Goal: Information Seeking & Learning: Understand process/instructions

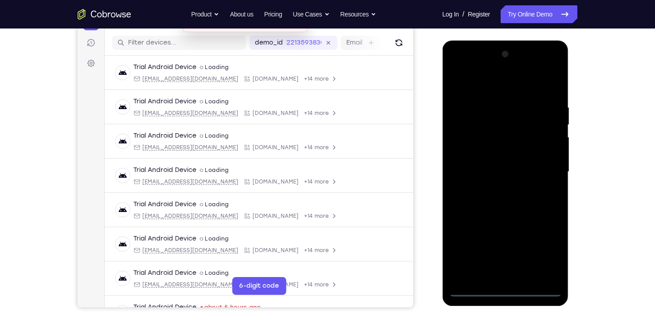
drag, startPoint x: 509, startPoint y: 290, endPoint x: 514, endPoint y: 290, distance: 4.9
click at [509, 290] on div at bounding box center [505, 172] width 112 height 250
click at [542, 257] on div at bounding box center [505, 172] width 112 height 250
click at [478, 89] on div at bounding box center [505, 172] width 112 height 250
click at [543, 168] on div at bounding box center [505, 172] width 112 height 250
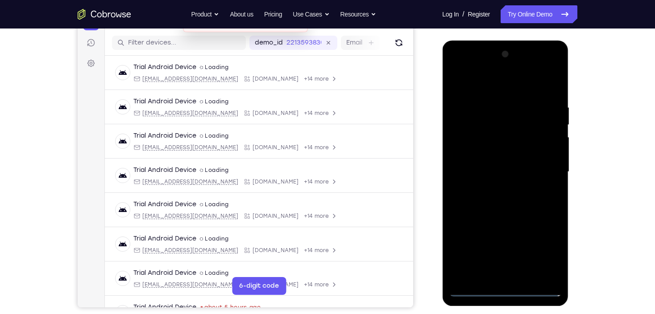
click at [494, 192] on div at bounding box center [505, 172] width 112 height 250
click at [494, 164] on div at bounding box center [505, 172] width 112 height 250
click at [498, 152] on div at bounding box center [505, 172] width 112 height 250
click at [547, 152] on div at bounding box center [505, 172] width 112 height 250
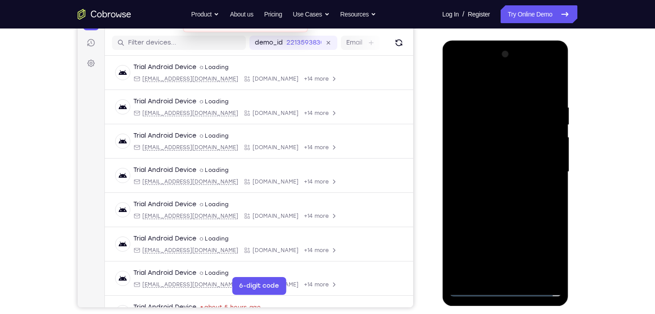
click at [494, 173] on div at bounding box center [505, 172] width 112 height 250
drag, startPoint x: 510, startPoint y: 201, endPoint x: 506, endPoint y: 197, distance: 5.4
click at [509, 198] on div at bounding box center [505, 172] width 112 height 250
click at [510, 194] on div at bounding box center [505, 172] width 112 height 250
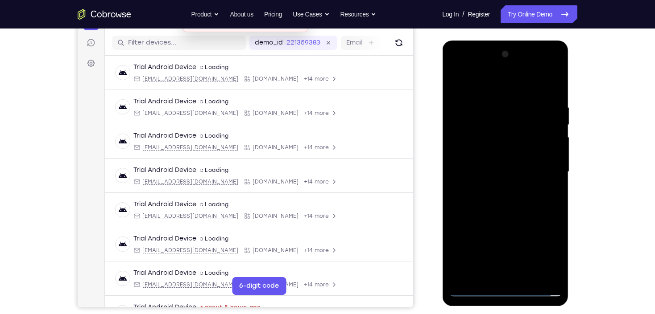
click at [501, 172] on div at bounding box center [505, 172] width 112 height 250
click at [556, 96] on div at bounding box center [505, 172] width 112 height 250
click at [480, 128] on div at bounding box center [505, 172] width 112 height 250
click at [546, 202] on div at bounding box center [505, 172] width 112 height 250
click at [457, 82] on div at bounding box center [505, 172] width 112 height 250
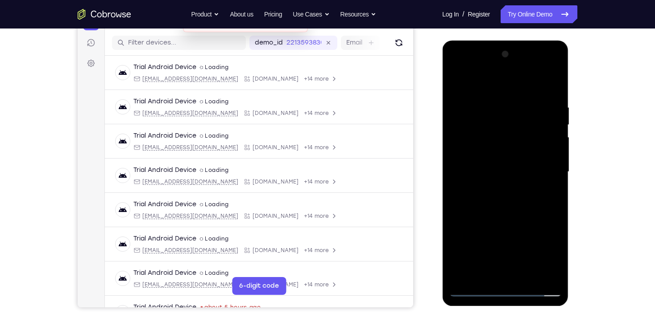
drag, startPoint x: 502, startPoint y: 213, endPoint x: 534, endPoint y: 104, distance: 113.6
click at [534, 107] on div at bounding box center [505, 172] width 112 height 250
drag, startPoint x: 517, startPoint y: 136, endPoint x: 519, endPoint y: 243, distance: 106.1
click at [521, 239] on div at bounding box center [505, 172] width 112 height 250
click at [499, 115] on div at bounding box center [505, 172] width 112 height 250
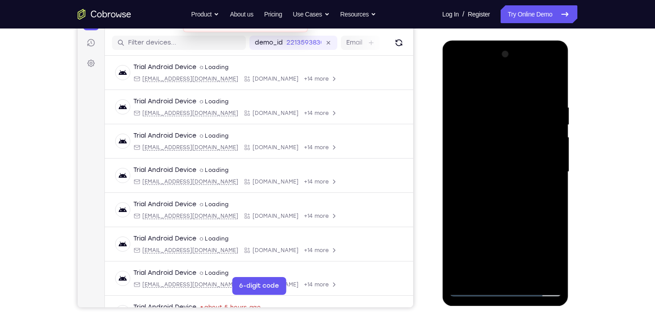
click at [463, 276] on div at bounding box center [505, 172] width 112 height 250
click at [531, 277] on div at bounding box center [505, 172] width 112 height 250
click at [515, 217] on div at bounding box center [505, 172] width 112 height 250
click at [506, 95] on div at bounding box center [505, 172] width 112 height 250
click at [457, 82] on div at bounding box center [505, 172] width 112 height 250
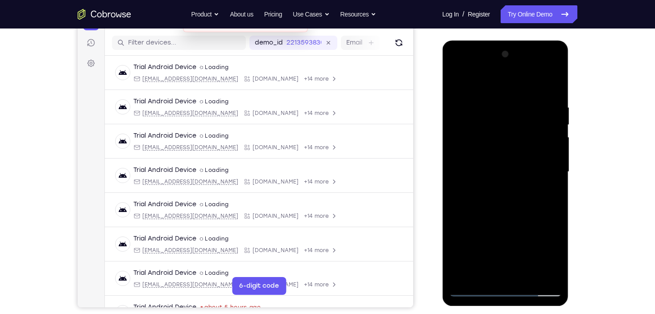
drag, startPoint x: 509, startPoint y: 101, endPoint x: 540, endPoint y: 247, distance: 149.5
click at [540, 247] on div at bounding box center [505, 172] width 112 height 250
click at [528, 278] on div at bounding box center [505, 172] width 112 height 250
click at [501, 92] on div at bounding box center [505, 172] width 112 height 250
drag, startPoint x: 490, startPoint y: 226, endPoint x: 500, endPoint y: 158, distance: 69.0
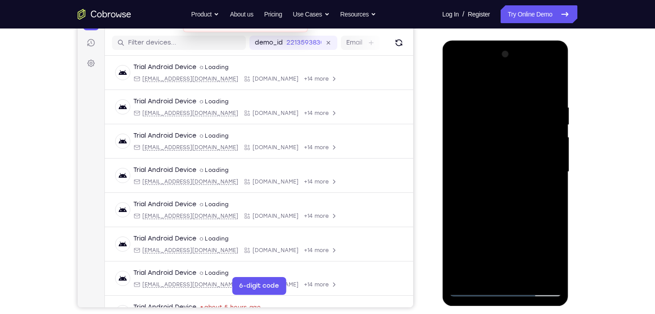
click at [500, 158] on div at bounding box center [505, 172] width 112 height 250
drag, startPoint x: 499, startPoint y: 165, endPoint x: 510, endPoint y: 271, distance: 107.1
click at [510, 271] on div at bounding box center [505, 172] width 112 height 250
drag, startPoint x: 500, startPoint y: 154, endPoint x: 507, endPoint y: 251, distance: 97.5
click at [507, 251] on div at bounding box center [505, 172] width 112 height 250
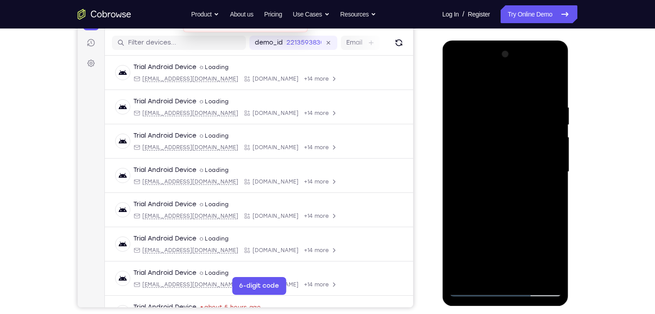
click at [501, 92] on div at bounding box center [505, 172] width 112 height 250
drag, startPoint x: 492, startPoint y: 247, endPoint x: 515, endPoint y: 193, distance: 58.7
click at [515, 193] on div at bounding box center [505, 172] width 112 height 250
click at [499, 169] on div at bounding box center [505, 172] width 112 height 250
click at [457, 165] on div at bounding box center [505, 172] width 112 height 250
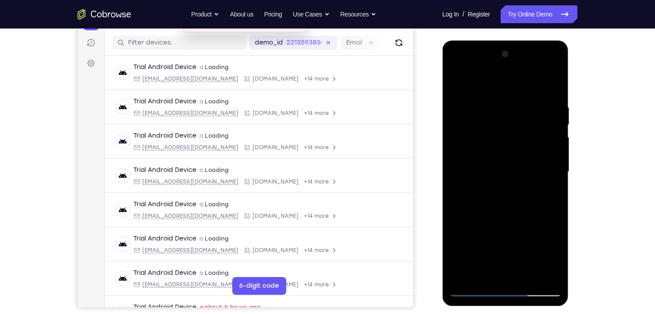
click at [475, 293] on div at bounding box center [505, 172] width 112 height 250
click at [460, 82] on div at bounding box center [505, 172] width 112 height 250
drag, startPoint x: 502, startPoint y: 208, endPoint x: 507, endPoint y: 122, distance: 85.7
click at [507, 123] on div at bounding box center [505, 172] width 112 height 250
drag, startPoint x: 495, startPoint y: 208, endPoint x: 496, endPoint y: 173, distance: 34.3
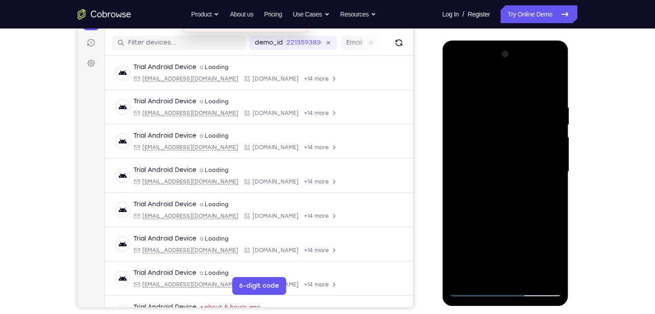
click at [496, 173] on div at bounding box center [505, 172] width 112 height 250
drag, startPoint x: 489, startPoint y: 247, endPoint x: 502, endPoint y: 190, distance: 57.8
click at [502, 190] on div at bounding box center [505, 172] width 112 height 250
click at [503, 90] on div at bounding box center [505, 172] width 112 height 250
drag, startPoint x: 498, startPoint y: 186, endPoint x: 501, endPoint y: 161, distance: 25.1
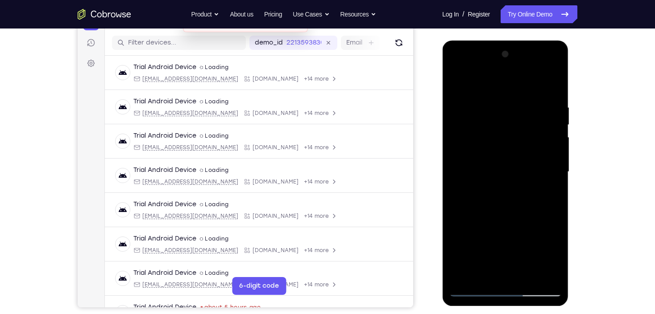
click at [501, 162] on div at bounding box center [505, 172] width 112 height 250
drag, startPoint x: 494, startPoint y: 245, endPoint x: 507, endPoint y: 186, distance: 60.8
click at [507, 186] on div at bounding box center [505, 172] width 112 height 250
drag, startPoint x: 499, startPoint y: 236, endPoint x: 509, endPoint y: 186, distance: 51.0
click at [509, 186] on div at bounding box center [505, 172] width 112 height 250
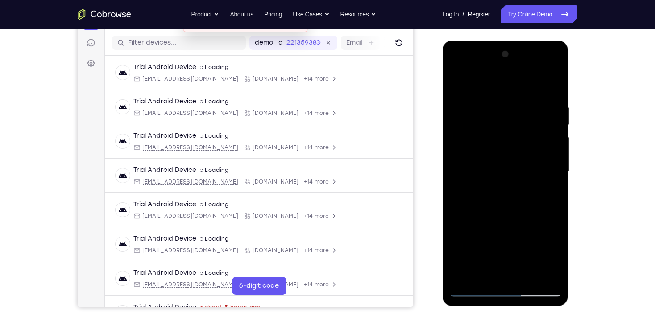
drag, startPoint x: 509, startPoint y: 227, endPoint x: 519, endPoint y: 167, distance: 60.0
click at [519, 167] on div at bounding box center [505, 172] width 112 height 250
click at [495, 206] on div at bounding box center [505, 172] width 112 height 250
click at [458, 84] on div at bounding box center [505, 172] width 112 height 250
click at [490, 249] on div at bounding box center [505, 172] width 112 height 250
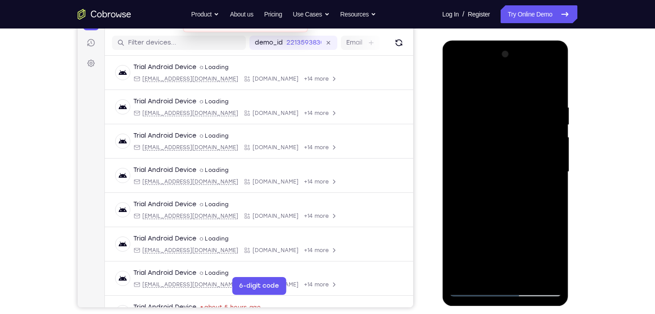
click at [456, 199] on div at bounding box center [505, 172] width 112 height 250
drag, startPoint x: 498, startPoint y: 192, endPoint x: 509, endPoint y: 126, distance: 66.5
click at [509, 126] on div at bounding box center [505, 172] width 112 height 250
drag, startPoint x: 511, startPoint y: 211, endPoint x: 526, endPoint y: 116, distance: 95.7
click at [526, 116] on div at bounding box center [505, 172] width 112 height 250
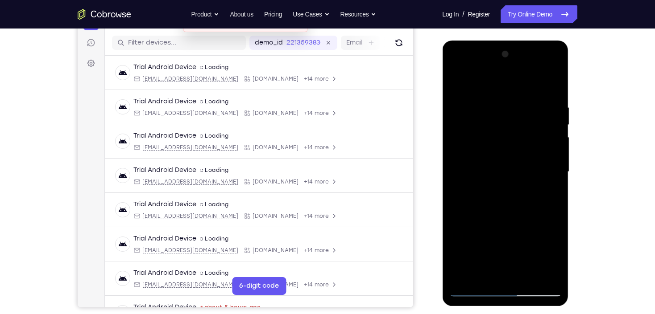
drag, startPoint x: 520, startPoint y: 224, endPoint x: 519, endPoint y: 166, distance: 58.0
click at [517, 172] on div at bounding box center [505, 172] width 112 height 250
drag, startPoint x: 500, startPoint y: 192, endPoint x: 502, endPoint y: 143, distance: 49.1
click at [502, 143] on div at bounding box center [505, 172] width 112 height 250
drag, startPoint x: 504, startPoint y: 245, endPoint x: 504, endPoint y: 118, distance: 127.5
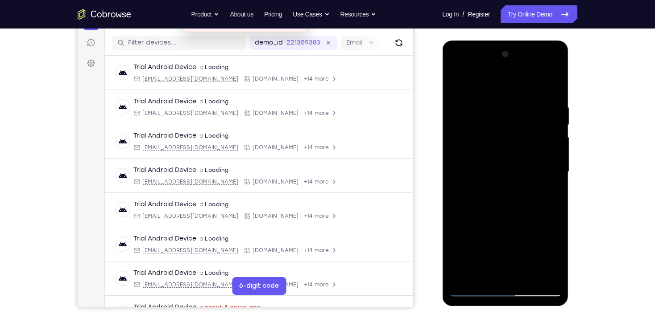
click at [504, 118] on div at bounding box center [505, 172] width 112 height 250
click at [525, 276] on div at bounding box center [505, 172] width 112 height 250
click at [501, 95] on div at bounding box center [505, 172] width 112 height 250
drag, startPoint x: 507, startPoint y: 216, endPoint x: 511, endPoint y: 191, distance: 24.8
click at [511, 191] on div at bounding box center [505, 172] width 112 height 250
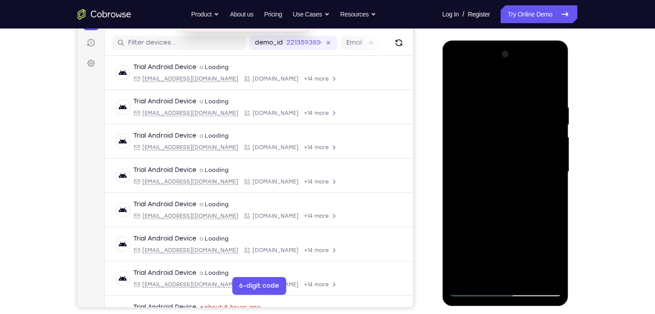
click at [503, 214] on div at bounding box center [505, 172] width 112 height 250
click at [457, 218] on div at bounding box center [505, 172] width 112 height 250
drag, startPoint x: 498, startPoint y: 131, endPoint x: 499, endPoint y: 209, distance: 77.6
click at [499, 209] on div at bounding box center [505, 172] width 112 height 250
click at [460, 106] on div at bounding box center [505, 172] width 112 height 250
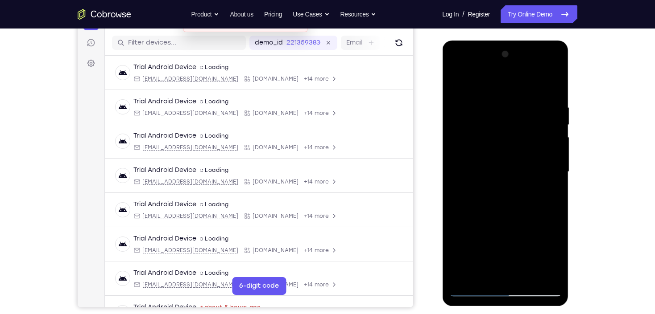
click at [528, 182] on div at bounding box center [505, 172] width 112 height 250
click at [514, 169] on div at bounding box center [505, 172] width 112 height 250
click at [513, 154] on div at bounding box center [505, 172] width 112 height 250
click at [509, 158] on div at bounding box center [505, 172] width 112 height 250
click at [511, 111] on div at bounding box center [505, 172] width 112 height 250
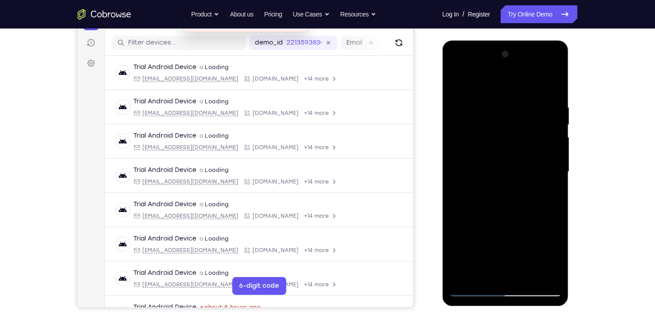
click at [455, 78] on div at bounding box center [505, 172] width 112 height 250
click at [549, 86] on div at bounding box center [505, 172] width 112 height 250
drag, startPoint x: 453, startPoint y: 152, endPoint x: 457, endPoint y: 151, distance: 4.7
click at [457, 152] on div at bounding box center [505, 172] width 112 height 250
click at [460, 156] on div at bounding box center [505, 172] width 112 height 250
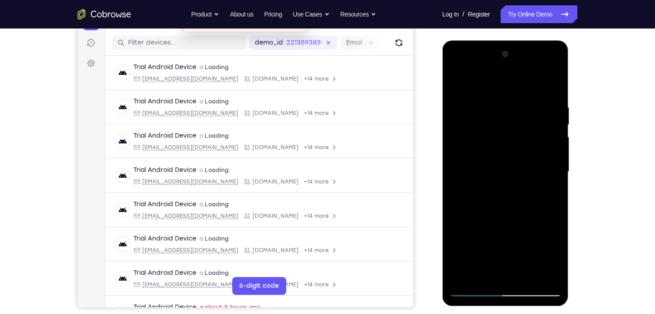
click at [552, 174] on div at bounding box center [505, 172] width 112 height 250
drag, startPoint x: 531, startPoint y: 123, endPoint x: 541, endPoint y: 121, distance: 10.1
click at [541, 121] on div at bounding box center [505, 172] width 112 height 250
click at [542, 121] on div at bounding box center [505, 172] width 112 height 250
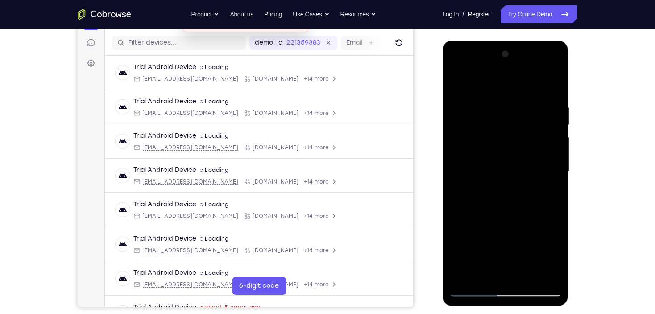
drag, startPoint x: 528, startPoint y: 276, endPoint x: 524, endPoint y: 263, distance: 14.4
click at [527, 275] on div at bounding box center [505, 172] width 112 height 250
click at [507, 98] on div at bounding box center [505, 172] width 112 height 250
click at [461, 85] on div at bounding box center [505, 172] width 112 height 250
click at [558, 188] on div at bounding box center [505, 172] width 112 height 250
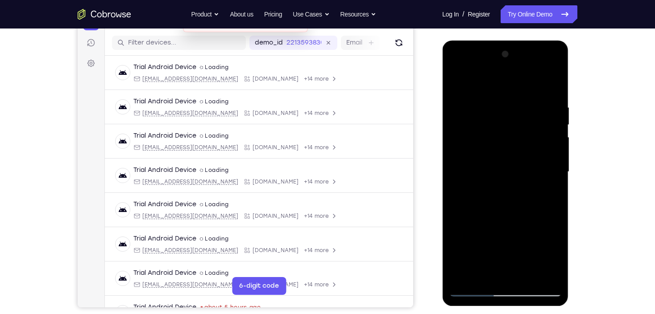
click at [555, 189] on div at bounding box center [505, 172] width 112 height 250
click at [478, 127] on div at bounding box center [505, 172] width 112 height 250
drag, startPoint x: 511, startPoint y: 169, endPoint x: 517, endPoint y: 132, distance: 38.5
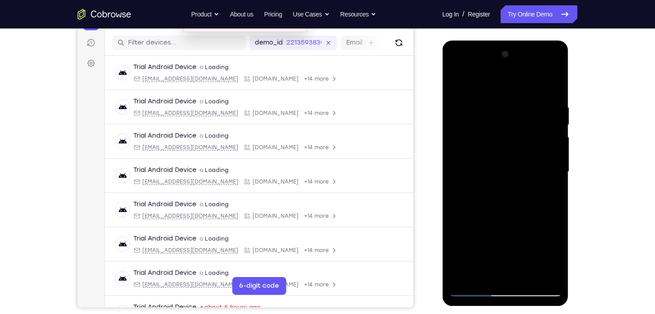
click at [517, 132] on div at bounding box center [505, 172] width 112 height 250
click at [545, 159] on div at bounding box center [505, 172] width 112 height 250
drag, startPoint x: 515, startPoint y: 112, endPoint x: 522, endPoint y: 227, distance: 115.7
click at [522, 227] on div at bounding box center [505, 172] width 112 height 250
click at [458, 82] on div at bounding box center [505, 172] width 112 height 250
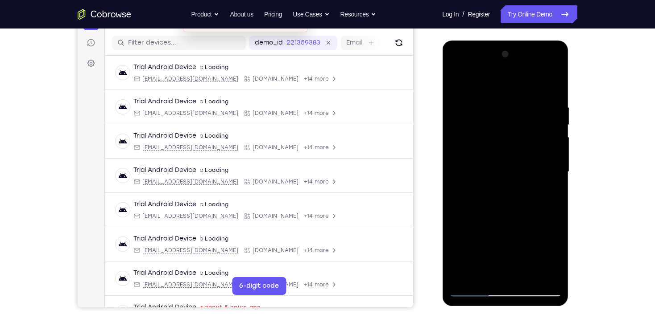
click at [496, 94] on div at bounding box center [505, 172] width 112 height 250
click at [463, 278] on div at bounding box center [505, 172] width 112 height 250
click at [464, 276] on div at bounding box center [505, 172] width 112 height 250
drag, startPoint x: 524, startPoint y: 107, endPoint x: 554, endPoint y: 268, distance: 163.4
click at [554, 268] on div at bounding box center [505, 172] width 112 height 250
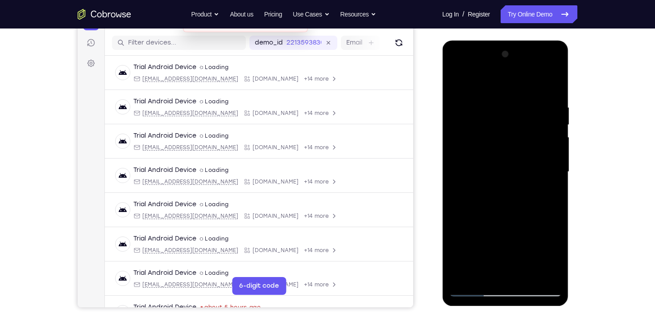
drag, startPoint x: 519, startPoint y: 221, endPoint x: 534, endPoint y: 160, distance: 62.5
click at [534, 161] on div at bounding box center [505, 172] width 112 height 250
drag, startPoint x: 534, startPoint y: 218, endPoint x: 515, endPoint y: 109, distance: 110.4
click at [515, 113] on div at bounding box center [505, 172] width 112 height 250
drag, startPoint x: 505, startPoint y: 237, endPoint x: 514, endPoint y: 82, distance: 155.9
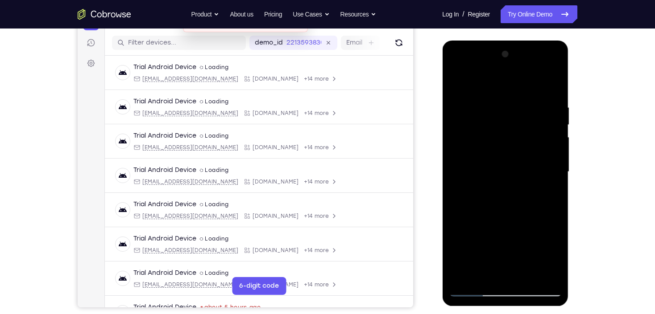
click at [515, 85] on div at bounding box center [505, 172] width 112 height 250
drag, startPoint x: 503, startPoint y: 214, endPoint x: 515, endPoint y: 74, distance: 140.1
click at [515, 83] on div at bounding box center [505, 172] width 112 height 250
drag, startPoint x: 509, startPoint y: 126, endPoint x: 501, endPoint y: 242, distance: 116.2
click at [501, 242] on div at bounding box center [505, 172] width 112 height 250
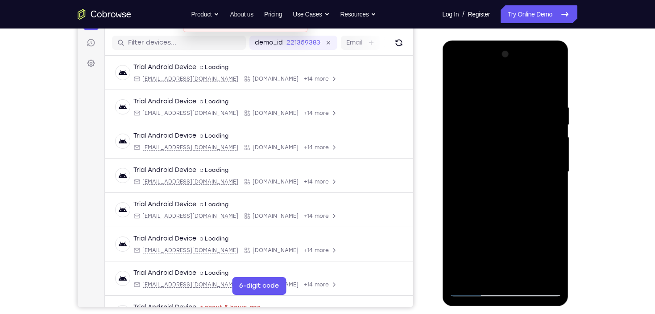
click at [552, 156] on div at bounding box center [505, 172] width 112 height 250
drag, startPoint x: 504, startPoint y: 258, endPoint x: 539, endPoint y: 80, distance: 180.8
click at [539, 82] on div at bounding box center [505, 172] width 112 height 250
drag, startPoint x: 514, startPoint y: 227, endPoint x: 521, endPoint y: 101, distance: 126.4
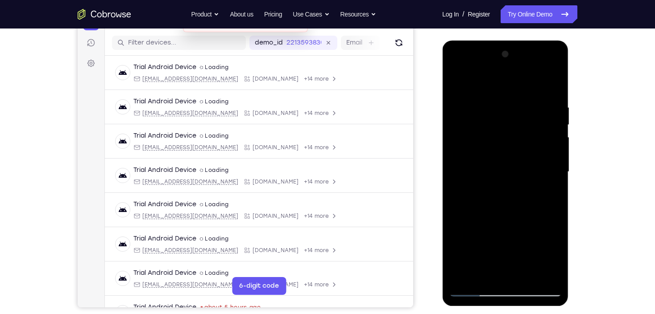
click at [521, 101] on div at bounding box center [505, 172] width 112 height 250
drag, startPoint x: 521, startPoint y: 99, endPoint x: 533, endPoint y: 210, distance: 111.2
click at [533, 210] on div at bounding box center [505, 172] width 112 height 250
click at [554, 215] on div at bounding box center [505, 172] width 112 height 250
click at [557, 153] on div at bounding box center [505, 172] width 112 height 250
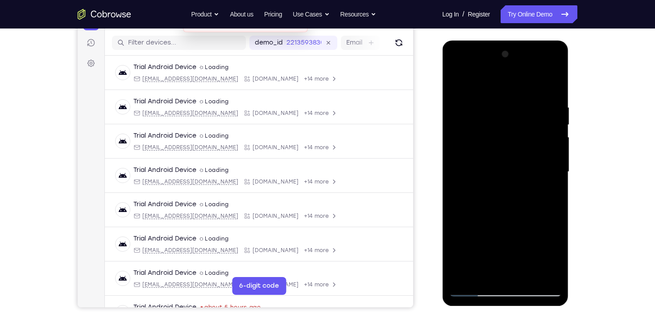
click at [557, 154] on div at bounding box center [505, 172] width 112 height 250
click at [469, 234] on div at bounding box center [505, 172] width 112 height 250
drag, startPoint x: 507, startPoint y: 193, endPoint x: 520, endPoint y: 132, distance: 62.2
click at [520, 133] on div at bounding box center [505, 172] width 112 height 250
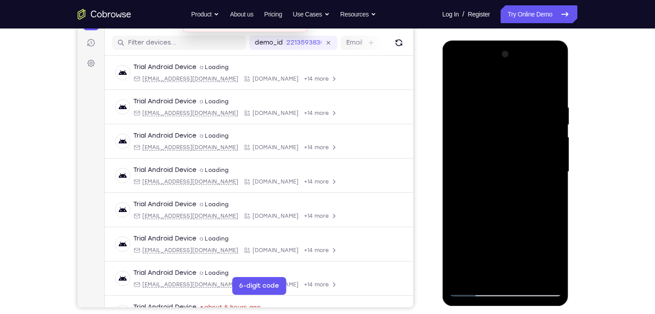
drag, startPoint x: 503, startPoint y: 214, endPoint x: 529, endPoint y: 134, distance: 83.9
click at [529, 134] on div at bounding box center [505, 172] width 112 height 250
drag, startPoint x: 508, startPoint y: 218, endPoint x: 519, endPoint y: 131, distance: 88.6
click at [519, 131] on div at bounding box center [505, 172] width 112 height 250
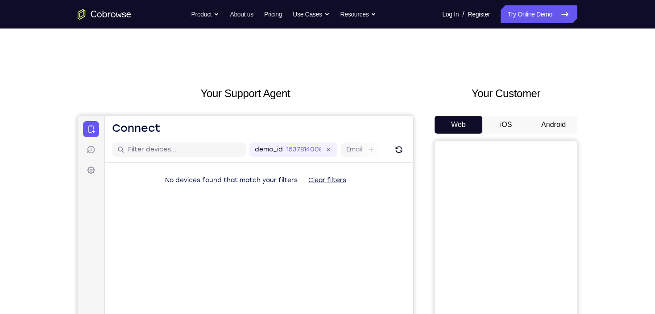
click at [555, 125] on button "Android" at bounding box center [553, 125] width 48 height 18
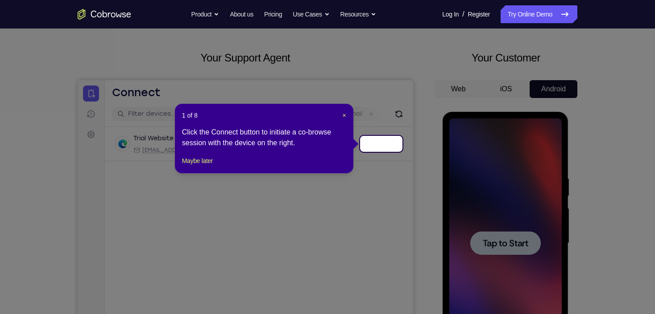
drag, startPoint x: 342, startPoint y: 136, endPoint x: 402, endPoint y: 157, distance: 63.6
click at [343, 136] on div "Click the Connect button to initiate a co-browse session with the device on the…" at bounding box center [264, 137] width 164 height 21
click at [345, 115] on span "×" at bounding box center [344, 115] width 4 height 7
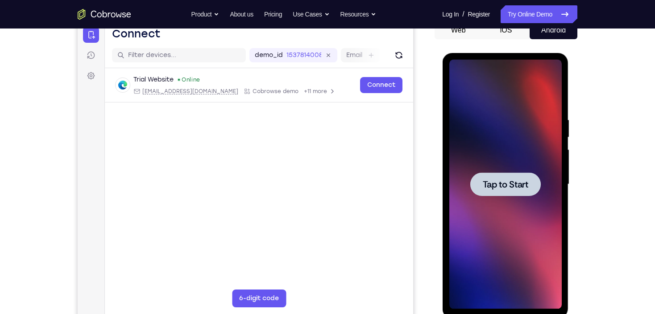
scroll to position [107, 0]
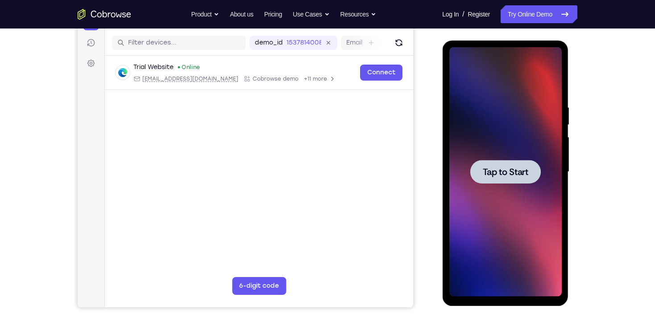
drag, startPoint x: 532, startPoint y: 177, endPoint x: 530, endPoint y: 184, distance: 7.4
click at [531, 177] on div at bounding box center [505, 172] width 70 height 24
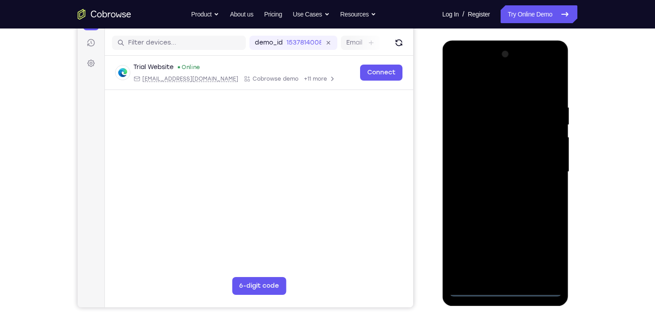
click at [509, 292] on div at bounding box center [505, 172] width 112 height 250
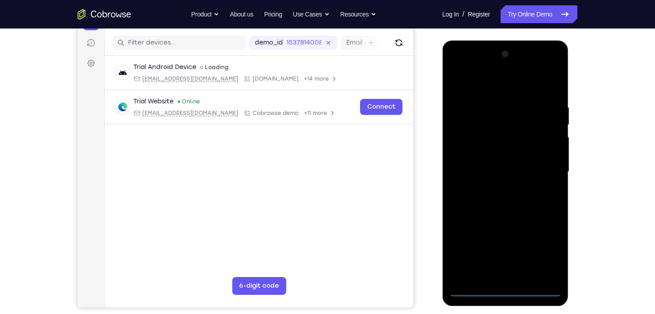
click at [545, 251] on div at bounding box center [505, 172] width 112 height 250
click at [493, 80] on div at bounding box center [505, 172] width 112 height 250
click at [539, 168] on div at bounding box center [505, 172] width 112 height 250
click at [501, 264] on div at bounding box center [505, 172] width 112 height 250
click at [492, 188] on div at bounding box center [505, 172] width 112 height 250
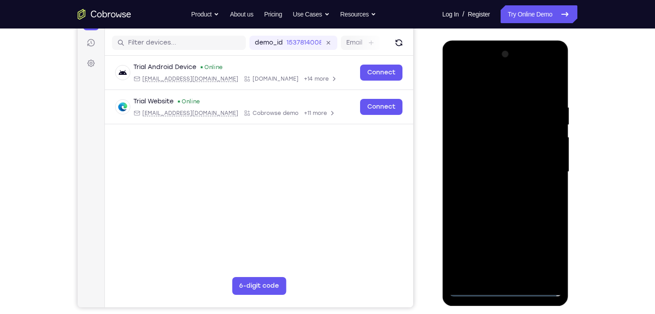
click at [506, 165] on div at bounding box center [505, 172] width 112 height 250
click at [486, 157] on div at bounding box center [505, 172] width 112 height 250
click at [498, 170] on div at bounding box center [505, 172] width 112 height 250
click at [502, 202] on div at bounding box center [505, 172] width 112 height 250
click at [501, 204] on div at bounding box center [505, 172] width 112 height 250
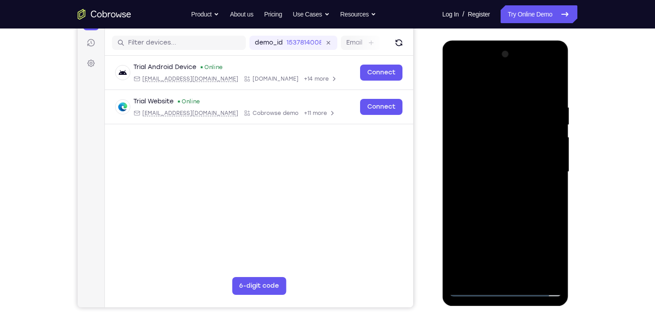
click at [503, 202] on div at bounding box center [505, 172] width 112 height 250
click at [517, 210] on div at bounding box center [505, 172] width 112 height 250
click at [554, 82] on div at bounding box center [505, 172] width 112 height 250
click at [529, 279] on div at bounding box center [505, 172] width 112 height 250
click at [510, 221] on div at bounding box center [505, 172] width 112 height 250
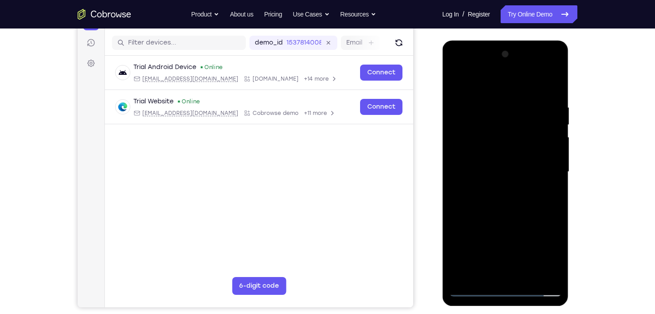
click at [502, 205] on div at bounding box center [505, 172] width 112 height 250
click at [456, 88] on div at bounding box center [505, 172] width 112 height 250
click at [507, 95] on div at bounding box center [505, 172] width 112 height 250
click at [458, 82] on div at bounding box center [505, 172] width 112 height 250
drag, startPoint x: 503, startPoint y: 88, endPoint x: 539, endPoint y: 225, distance: 141.3
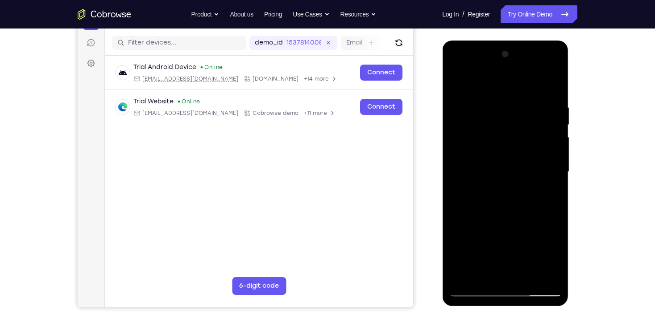
click at [539, 225] on div at bounding box center [505, 172] width 112 height 250
drag, startPoint x: 490, startPoint y: 103, endPoint x: 494, endPoint y: 257, distance: 153.4
click at [494, 255] on div at bounding box center [505, 172] width 112 height 250
click at [560, 210] on div at bounding box center [505, 172] width 112 height 250
click at [556, 210] on div at bounding box center [505, 172] width 112 height 250
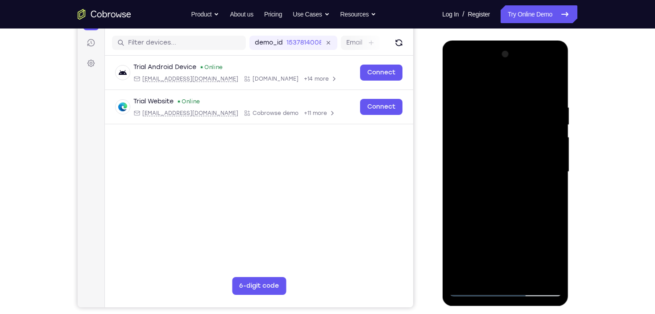
click at [455, 212] on div at bounding box center [505, 172] width 112 height 250
drag, startPoint x: 494, startPoint y: 243, endPoint x: 510, endPoint y: 121, distance: 123.2
click at [509, 130] on div at bounding box center [505, 172] width 112 height 250
drag, startPoint x: 508, startPoint y: 99, endPoint x: 520, endPoint y: 203, distance: 104.1
click at [520, 203] on div at bounding box center [505, 172] width 112 height 250
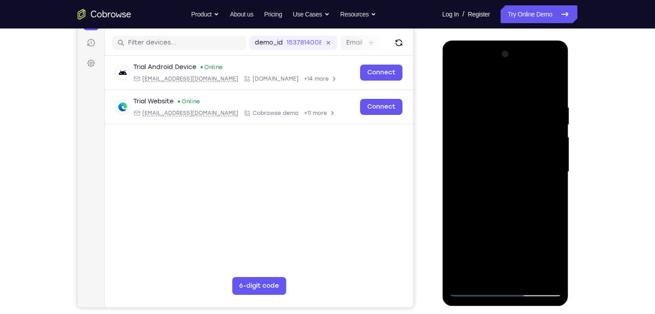
click at [524, 279] on div at bounding box center [505, 172] width 112 height 250
click at [460, 85] on div at bounding box center [505, 172] width 112 height 250
click at [526, 279] on div at bounding box center [505, 172] width 112 height 250
click at [458, 81] on div at bounding box center [505, 172] width 112 height 250
drag, startPoint x: 504, startPoint y: 93, endPoint x: 503, endPoint y: 324, distance: 231.0
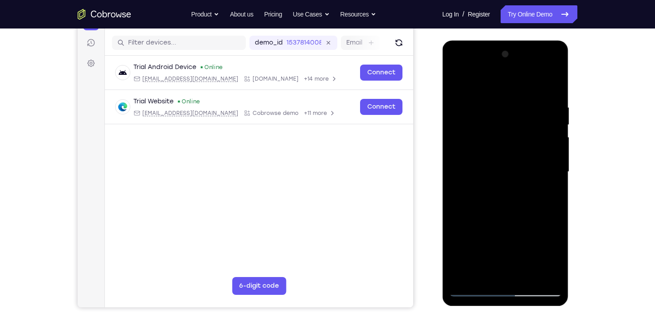
click at [503, 308] on html "Online web based iOS Simulators and Android Emulators. Run iPhone, iPad, Mobile…" at bounding box center [505, 175] width 127 height 268
drag, startPoint x: 514, startPoint y: 90, endPoint x: 502, endPoint y: 232, distance: 143.2
click at [502, 232] on div at bounding box center [505, 172] width 112 height 250
click at [557, 192] on div at bounding box center [505, 172] width 112 height 250
drag, startPoint x: 519, startPoint y: 214, endPoint x: 527, endPoint y: 168, distance: 47.7
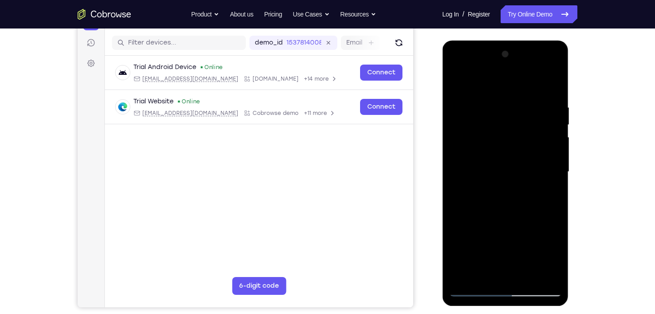
click at [527, 168] on div at bounding box center [505, 172] width 112 height 250
drag, startPoint x: 512, startPoint y: 136, endPoint x: 518, endPoint y: 198, distance: 61.8
click at [518, 198] on div at bounding box center [505, 172] width 112 height 250
click at [552, 193] on div at bounding box center [505, 172] width 112 height 250
click at [556, 191] on div at bounding box center [505, 172] width 112 height 250
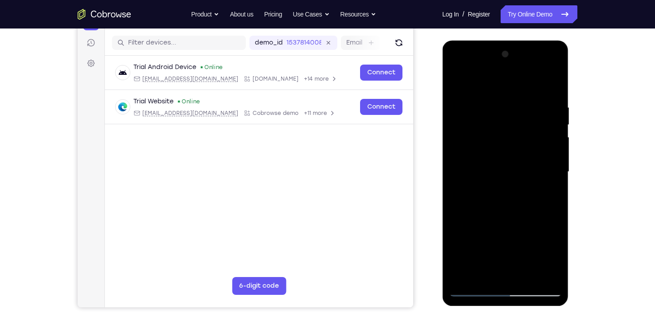
click at [498, 101] on div at bounding box center [505, 172] width 112 height 250
click at [552, 86] on div at bounding box center [505, 172] width 112 height 250
click at [477, 127] on div at bounding box center [505, 172] width 112 height 250
drag, startPoint x: 520, startPoint y: 230, endPoint x: 531, endPoint y: 126, distance: 104.8
click at [531, 127] on div at bounding box center [505, 172] width 112 height 250
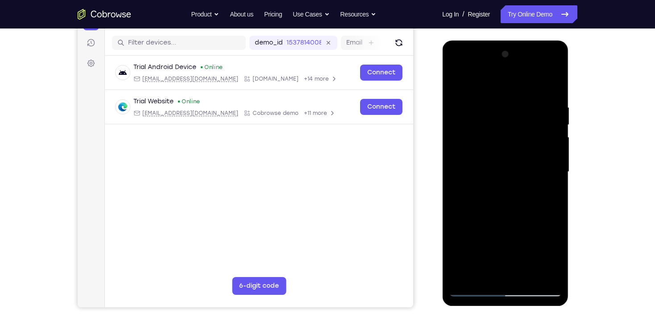
click at [461, 278] on div at bounding box center [505, 172] width 112 height 250
drag, startPoint x: 513, startPoint y: 99, endPoint x: 524, endPoint y: 218, distance: 119.5
click at [524, 218] on div at bounding box center [505, 172] width 112 height 250
click at [552, 194] on div at bounding box center [505, 172] width 112 height 250
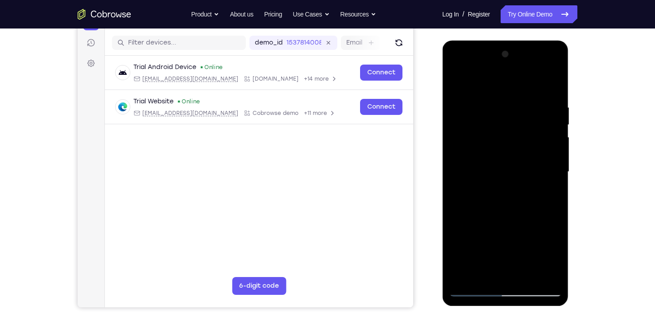
click at [488, 97] on div at bounding box center [505, 172] width 112 height 250
click at [553, 86] on div at bounding box center [505, 172] width 112 height 250
click at [478, 130] on div at bounding box center [505, 172] width 112 height 250
click at [540, 200] on div at bounding box center [505, 172] width 112 height 250
click at [456, 82] on div at bounding box center [505, 172] width 112 height 250
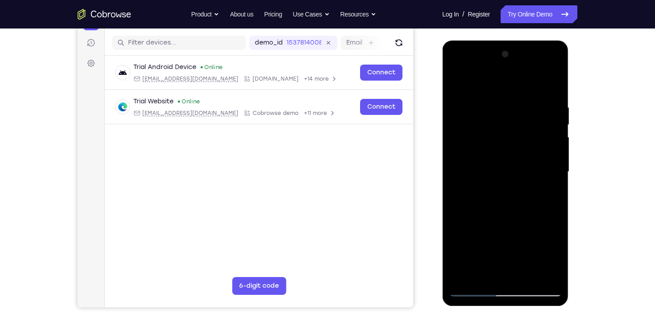
click at [488, 111] on div at bounding box center [505, 172] width 112 height 250
click at [467, 273] on div at bounding box center [505, 172] width 112 height 250
click at [529, 279] on div at bounding box center [505, 172] width 112 height 250
click at [507, 91] on div at bounding box center [505, 172] width 112 height 250
click at [457, 83] on div at bounding box center [505, 172] width 112 height 250
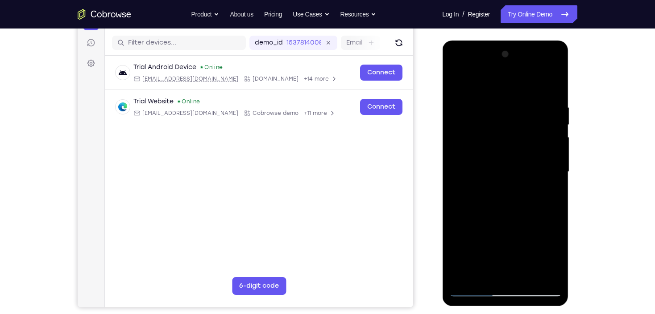
drag, startPoint x: 500, startPoint y: 95, endPoint x: 530, endPoint y: 247, distance: 154.5
click at [530, 247] on div at bounding box center [505, 172] width 112 height 250
click at [552, 211] on div at bounding box center [505, 172] width 112 height 250
drag, startPoint x: 529, startPoint y: 214, endPoint x: 531, endPoint y: 177, distance: 37.5
click at [531, 177] on div at bounding box center [505, 172] width 112 height 250
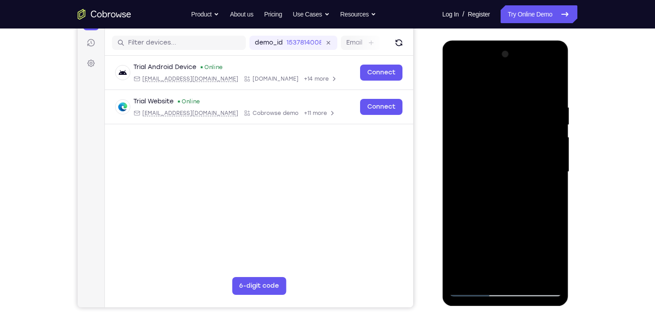
click at [557, 173] on div at bounding box center [505, 172] width 112 height 250
click at [554, 177] on div at bounding box center [505, 172] width 112 height 250
click at [477, 91] on div at bounding box center [505, 172] width 112 height 250
click at [550, 161] on div at bounding box center [505, 172] width 112 height 250
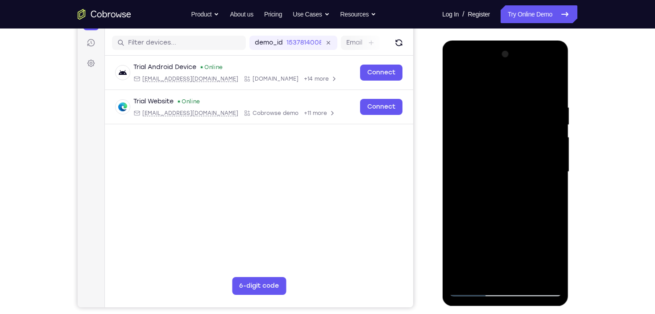
drag, startPoint x: 492, startPoint y: 125, endPoint x: 522, endPoint y: 216, distance: 95.6
click at [521, 216] on div at bounding box center [505, 172] width 112 height 250
click at [454, 81] on div at bounding box center [505, 172] width 112 height 250
click at [493, 113] on div at bounding box center [505, 172] width 112 height 250
click at [466, 273] on div at bounding box center [505, 172] width 112 height 250
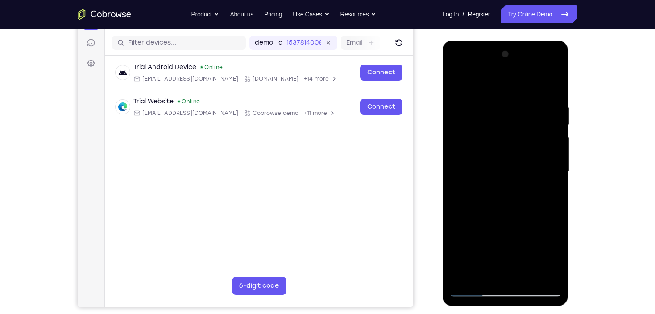
click at [469, 277] on div at bounding box center [505, 172] width 112 height 250
drag, startPoint x: 503, startPoint y: 109, endPoint x: 519, endPoint y: 238, distance: 129.7
click at [519, 238] on div at bounding box center [505, 172] width 112 height 250
click at [494, 107] on div at bounding box center [505, 172] width 112 height 250
click at [542, 141] on div at bounding box center [505, 172] width 112 height 250
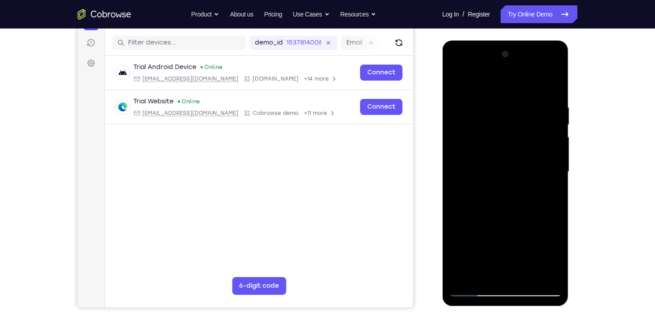
click at [541, 144] on div at bounding box center [505, 172] width 112 height 250
click at [540, 132] on div at bounding box center [505, 172] width 112 height 250
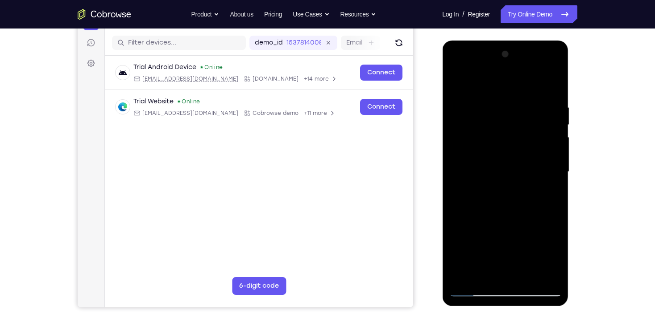
click at [540, 133] on div at bounding box center [505, 172] width 112 height 250
drag, startPoint x: 486, startPoint y: 137, endPoint x: 432, endPoint y: 141, distance: 53.7
click at [442, 141] on html "Online web based iOS Simulators and Android Emulators. Run iPhone, iPad, Mobile…" at bounding box center [505, 175] width 127 height 268
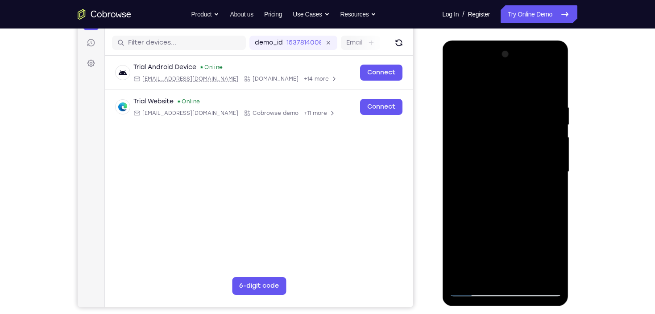
click at [544, 126] on div at bounding box center [505, 172] width 112 height 250
drag, startPoint x: 552, startPoint y: 161, endPoint x: 547, endPoint y: 152, distance: 9.8
click at [546, 153] on div at bounding box center [505, 172] width 112 height 250
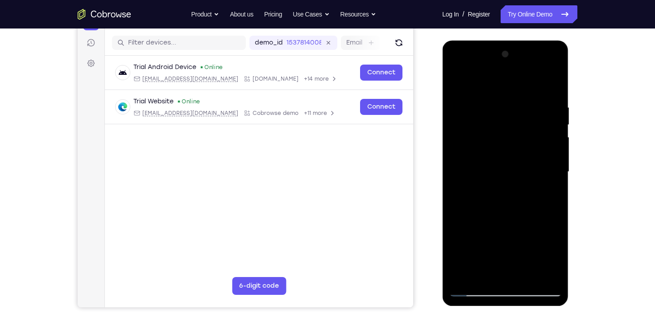
click at [548, 152] on div at bounding box center [505, 172] width 112 height 250
drag, startPoint x: 536, startPoint y: 176, endPoint x: 542, endPoint y: 171, distance: 7.9
click at [536, 176] on div at bounding box center [505, 172] width 112 height 250
click at [540, 128] on div at bounding box center [505, 172] width 112 height 250
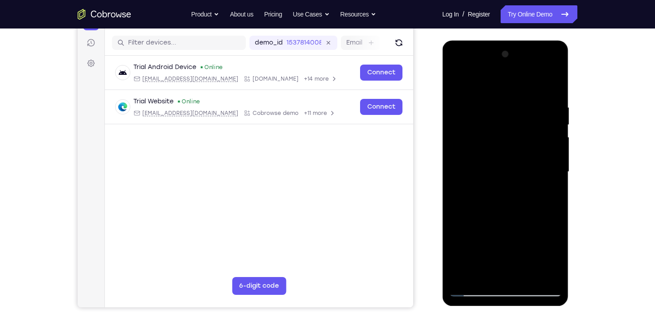
click at [539, 128] on div at bounding box center [505, 172] width 112 height 250
click at [460, 88] on div at bounding box center [505, 172] width 112 height 250
drag, startPoint x: 508, startPoint y: 181, endPoint x: 511, endPoint y: 122, distance: 59.4
click at [511, 122] on div at bounding box center [505, 172] width 112 height 250
click at [549, 203] on div at bounding box center [505, 172] width 112 height 250
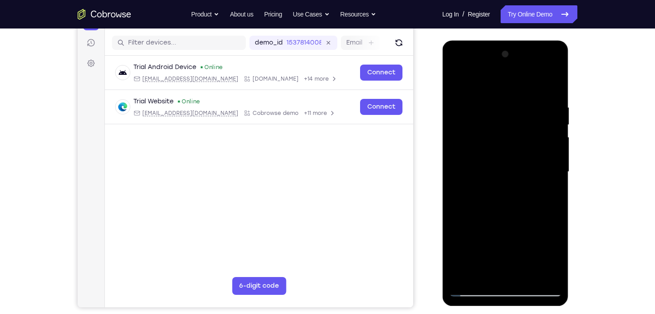
drag, startPoint x: 538, startPoint y: 135, endPoint x: 548, endPoint y: 184, distance: 50.5
click at [548, 184] on div at bounding box center [505, 172] width 112 height 250
click at [553, 173] on div at bounding box center [505, 172] width 112 height 250
click at [554, 175] on div at bounding box center [505, 172] width 112 height 250
click at [460, 81] on div at bounding box center [505, 172] width 112 height 250
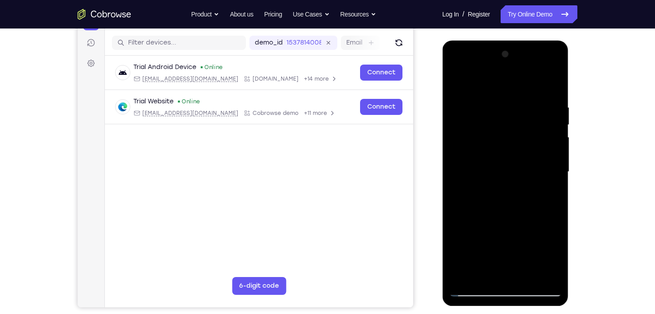
click at [529, 272] on div at bounding box center [505, 172] width 112 height 250
click at [456, 82] on div at bounding box center [505, 172] width 112 height 250
click at [472, 289] on div at bounding box center [505, 172] width 112 height 250
click at [540, 243] on div at bounding box center [505, 172] width 112 height 250
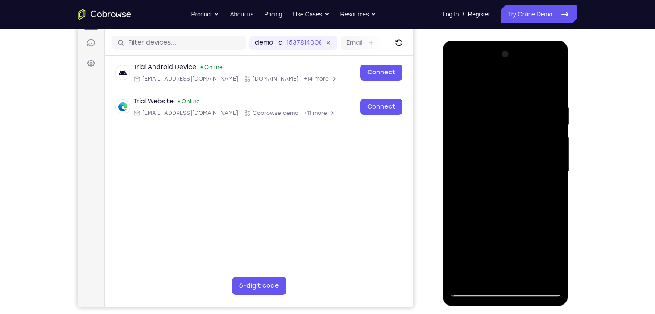
click at [558, 176] on div at bounding box center [505, 172] width 112 height 250
drag, startPoint x: 522, startPoint y: 218, endPoint x: 524, endPoint y: 137, distance: 80.3
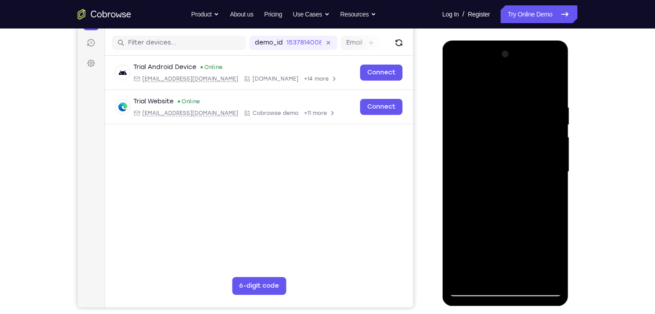
click at [524, 140] on div at bounding box center [505, 172] width 112 height 250
click at [551, 200] on div at bounding box center [505, 172] width 112 height 250
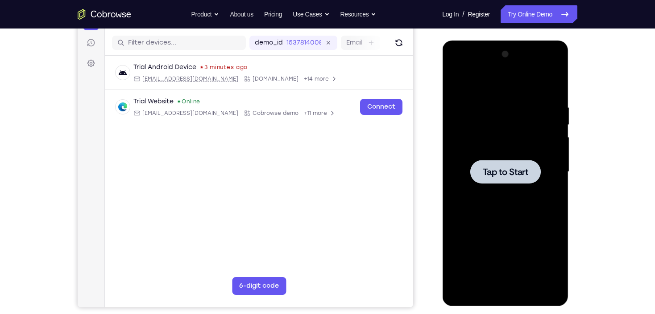
drag, startPoint x: 453, startPoint y: 151, endPoint x: 516, endPoint y: 181, distance: 70.0
click at [453, 151] on div at bounding box center [505, 172] width 112 height 250
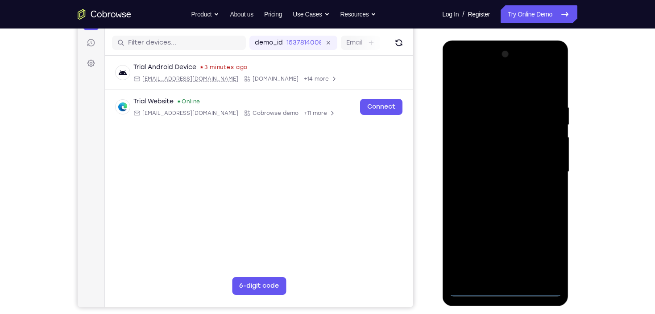
click at [500, 293] on div at bounding box center [505, 172] width 112 height 250
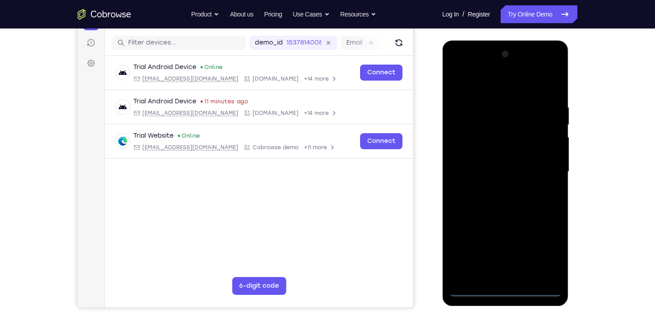
click at [538, 257] on div at bounding box center [505, 172] width 112 height 250
click at [503, 87] on div at bounding box center [505, 172] width 112 height 250
click at [544, 167] on div at bounding box center [505, 172] width 112 height 250
click at [493, 276] on div at bounding box center [505, 172] width 112 height 250
click at [503, 160] on div at bounding box center [505, 172] width 112 height 250
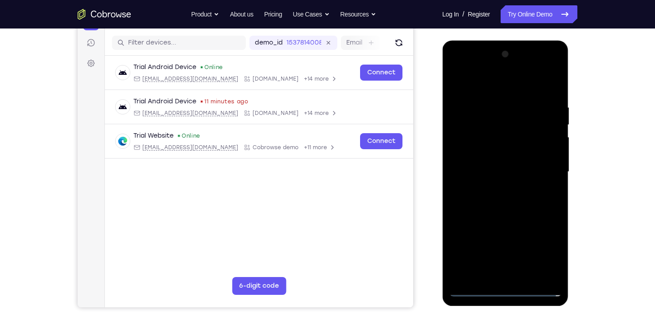
click at [526, 157] on div at bounding box center [505, 172] width 112 height 250
click at [523, 173] on div at bounding box center [505, 172] width 112 height 250
click at [509, 206] on div at bounding box center [505, 172] width 112 height 250
click at [510, 198] on div at bounding box center [505, 172] width 112 height 250
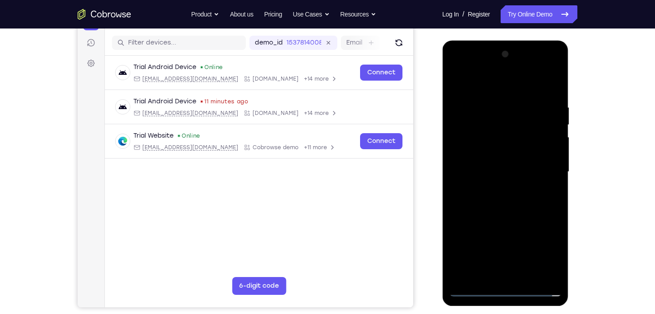
click at [510, 198] on div at bounding box center [505, 172] width 112 height 250
click at [535, 214] on div at bounding box center [505, 172] width 112 height 250
click at [553, 213] on div at bounding box center [505, 172] width 112 height 250
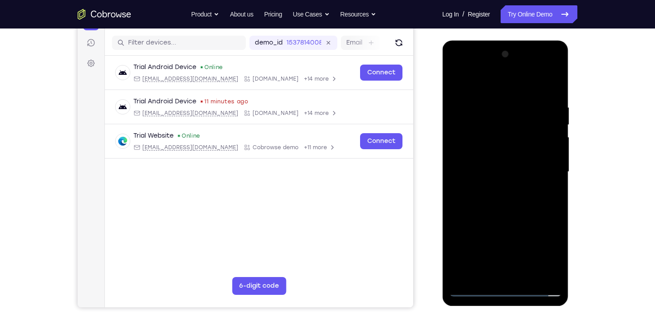
click at [526, 279] on div at bounding box center [505, 172] width 112 height 250
click at [510, 221] on div at bounding box center [505, 172] width 112 height 250
click at [459, 82] on div at bounding box center [505, 172] width 112 height 250
click at [482, 276] on div at bounding box center [505, 172] width 112 height 250
click at [489, 85] on div at bounding box center [505, 172] width 112 height 250
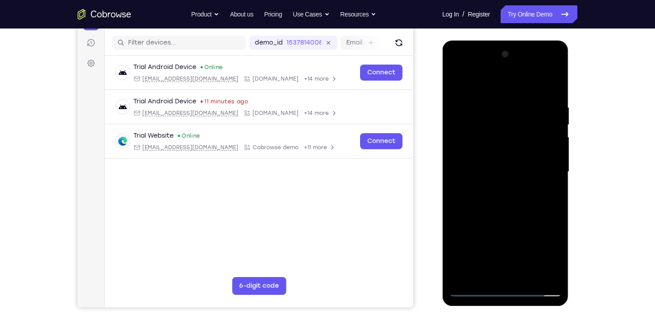
click at [494, 128] on div at bounding box center [505, 172] width 112 height 250
drag, startPoint x: 511, startPoint y: 222, endPoint x: 517, endPoint y: 118, distance: 104.1
click at [518, 118] on div at bounding box center [505, 172] width 112 height 250
click at [472, 144] on div at bounding box center [505, 172] width 112 height 250
drag, startPoint x: 533, startPoint y: 130, endPoint x: 553, endPoint y: 174, distance: 48.7
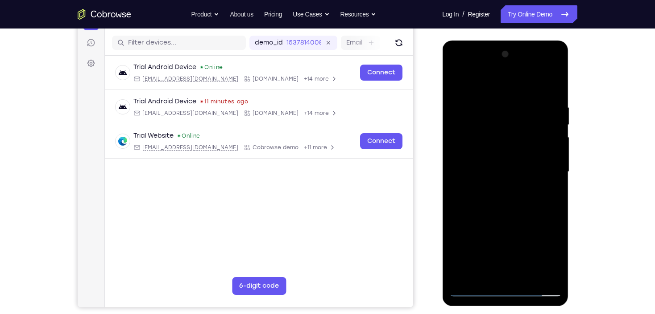
click at [553, 174] on div at bounding box center [505, 172] width 112 height 250
click at [556, 169] on div at bounding box center [505, 172] width 112 height 250
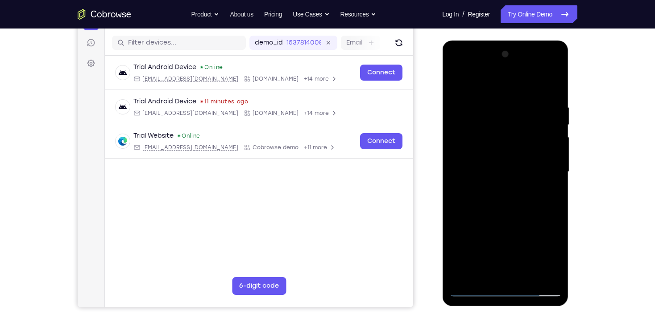
click at [556, 169] on div at bounding box center [505, 172] width 112 height 250
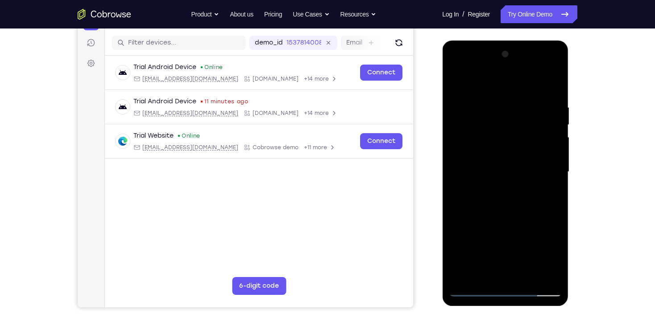
click at [556, 169] on div at bounding box center [505, 172] width 112 height 250
drag, startPoint x: 492, startPoint y: 182, endPoint x: 509, endPoint y: 123, distance: 61.6
click at [509, 124] on div at bounding box center [505, 172] width 112 height 250
click at [467, 234] on div at bounding box center [505, 172] width 112 height 250
drag, startPoint x: 513, startPoint y: 111, endPoint x: 524, endPoint y: 197, distance: 86.3
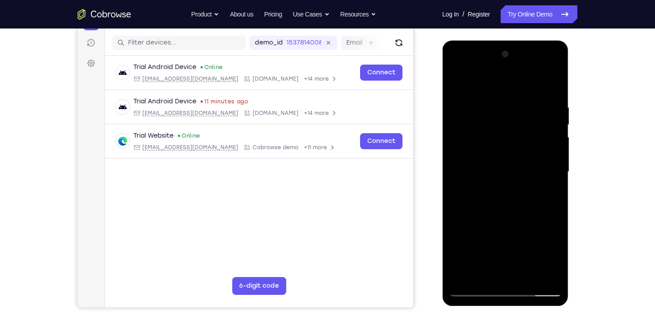
click at [524, 197] on div at bounding box center [505, 172] width 112 height 250
drag, startPoint x: 510, startPoint y: 193, endPoint x: 517, endPoint y: 116, distance: 76.6
click at [517, 116] on div at bounding box center [505, 172] width 112 height 250
drag, startPoint x: 514, startPoint y: 220, endPoint x: 521, endPoint y: 147, distance: 73.0
click at [521, 147] on div at bounding box center [505, 172] width 112 height 250
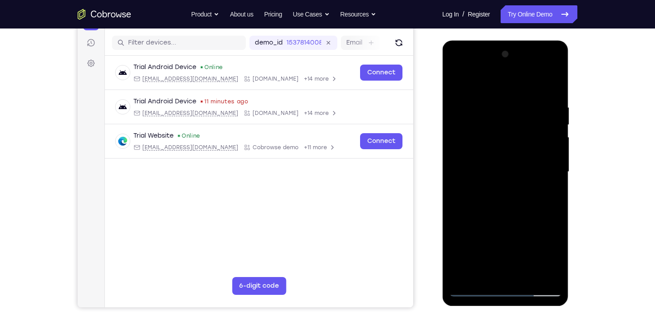
drag, startPoint x: 513, startPoint y: 226, endPoint x: 533, endPoint y: 138, distance: 90.1
click at [533, 145] on div at bounding box center [505, 172] width 112 height 250
drag, startPoint x: 522, startPoint y: 223, endPoint x: 524, endPoint y: 144, distance: 79.4
click at [524, 144] on div at bounding box center [505, 172] width 112 height 250
drag, startPoint x: 515, startPoint y: 176, endPoint x: 521, endPoint y: 136, distance: 40.2
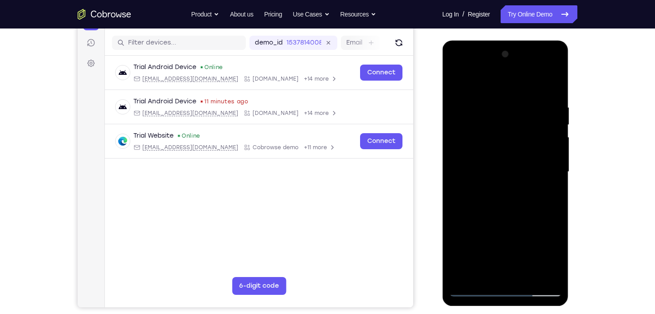
click at [520, 141] on div at bounding box center [505, 172] width 112 height 250
drag, startPoint x: 467, startPoint y: 112, endPoint x: 488, endPoint y: 165, distance: 57.5
click at [488, 165] on div at bounding box center [505, 172] width 112 height 250
click at [471, 148] on div at bounding box center [505, 172] width 112 height 250
drag, startPoint x: 470, startPoint y: 107, endPoint x: 491, endPoint y: 158, distance: 55.4
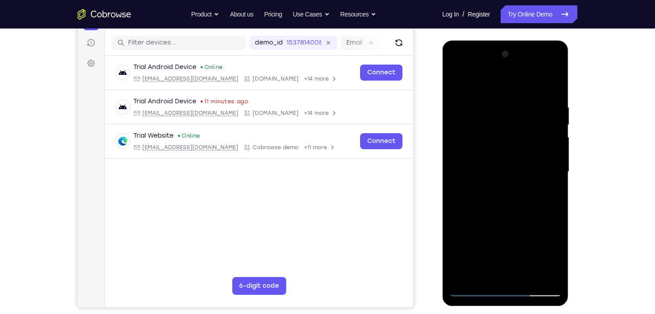
click at [493, 164] on div at bounding box center [505, 172] width 112 height 250
click at [458, 84] on div at bounding box center [505, 172] width 112 height 250
click at [456, 84] on div at bounding box center [505, 172] width 112 height 250
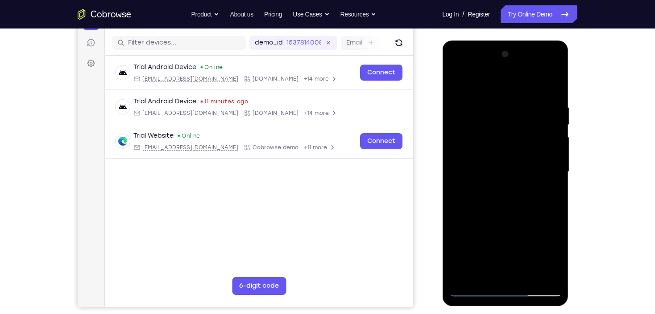
drag, startPoint x: 516, startPoint y: 226, endPoint x: 511, endPoint y: 162, distance: 64.0
click at [511, 162] on div at bounding box center [505, 172] width 112 height 250
click at [511, 164] on div at bounding box center [505, 172] width 112 height 250
drag, startPoint x: 515, startPoint y: 140, endPoint x: 540, endPoint y: 189, distance: 55.0
click at [540, 189] on div at bounding box center [505, 172] width 112 height 250
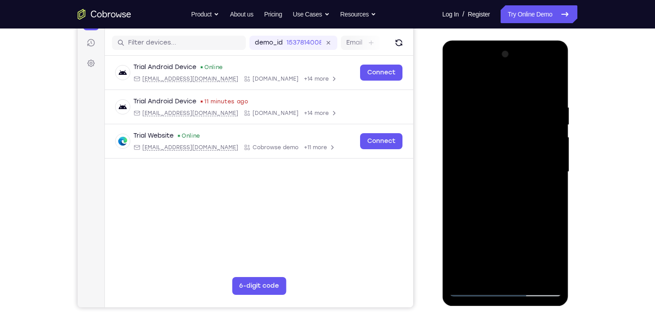
click at [560, 175] on div at bounding box center [505, 172] width 112 height 250
click at [558, 173] on div at bounding box center [505, 172] width 112 height 250
click at [458, 175] on div at bounding box center [505, 172] width 112 height 250
click at [556, 174] on div at bounding box center [505, 172] width 112 height 250
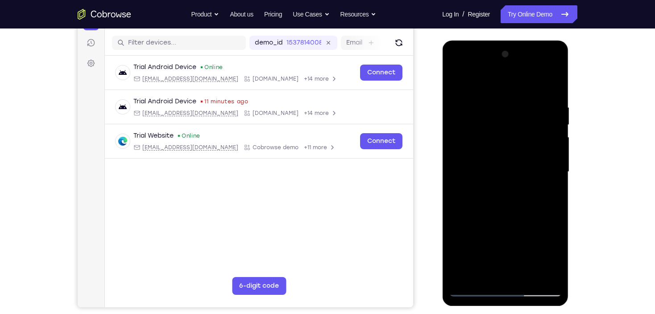
click at [556, 174] on div at bounding box center [505, 172] width 112 height 250
click at [458, 81] on div at bounding box center [505, 172] width 112 height 250
drag, startPoint x: 527, startPoint y: 186, endPoint x: 532, endPoint y: 136, distance: 50.2
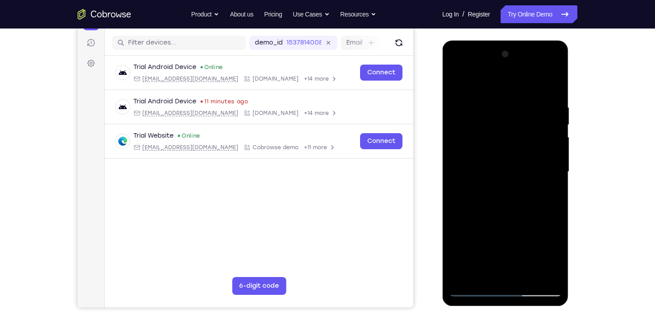
click at [532, 136] on div at bounding box center [505, 172] width 112 height 250
click at [548, 165] on div at bounding box center [505, 172] width 112 height 250
drag, startPoint x: 526, startPoint y: 143, endPoint x: 533, endPoint y: 179, distance: 36.5
click at [534, 177] on div at bounding box center [505, 172] width 112 height 250
click at [552, 163] on div at bounding box center [505, 172] width 112 height 250
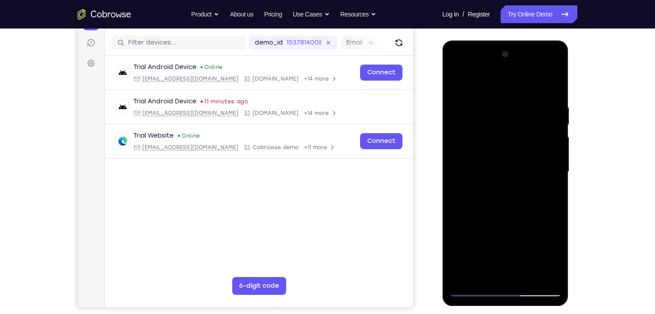
drag, startPoint x: 525, startPoint y: 132, endPoint x: 532, endPoint y: 180, distance: 48.7
click at [532, 180] on div at bounding box center [505, 172] width 112 height 250
click at [557, 173] on div at bounding box center [505, 172] width 112 height 250
click at [555, 173] on div at bounding box center [505, 172] width 112 height 250
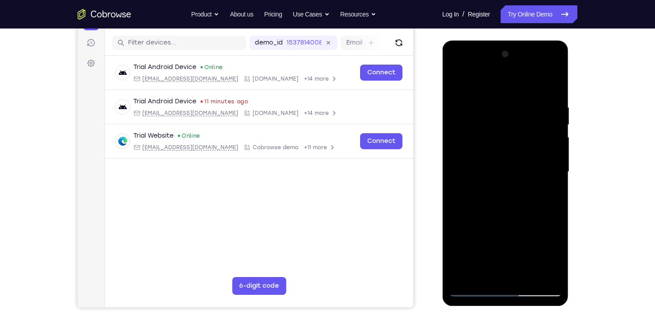
click at [555, 173] on div at bounding box center [505, 172] width 112 height 250
drag, startPoint x: 526, startPoint y: 218, endPoint x: 527, endPoint y: 152, distance: 66.0
click at [527, 152] on div at bounding box center [505, 172] width 112 height 250
click at [556, 124] on div at bounding box center [505, 172] width 112 height 250
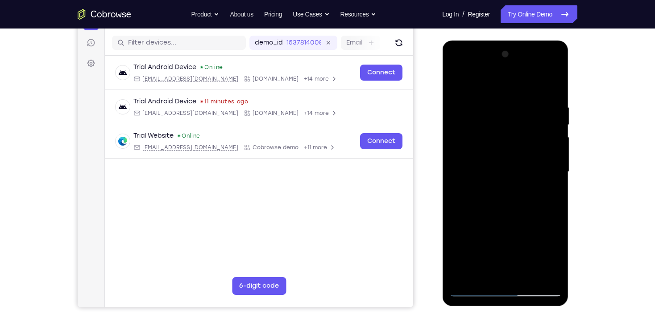
click at [556, 124] on div at bounding box center [505, 172] width 112 height 250
click at [478, 212] on div at bounding box center [505, 172] width 112 height 250
drag, startPoint x: 490, startPoint y: 124, endPoint x: 500, endPoint y: 191, distance: 68.5
click at [500, 191] on div at bounding box center [505, 172] width 112 height 250
click at [458, 80] on div at bounding box center [505, 172] width 112 height 250
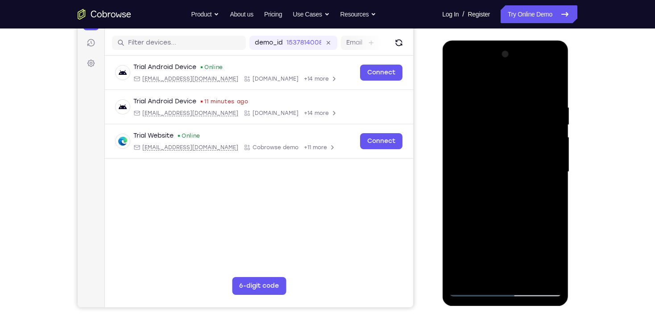
click at [458, 80] on div at bounding box center [505, 172] width 112 height 250
drag, startPoint x: 517, startPoint y: 215, endPoint x: 504, endPoint y: 113, distance: 102.9
click at [504, 117] on div at bounding box center [505, 172] width 112 height 250
click at [476, 184] on div at bounding box center [505, 172] width 112 height 250
drag, startPoint x: 528, startPoint y: 122, endPoint x: 544, endPoint y: 172, distance: 52.2
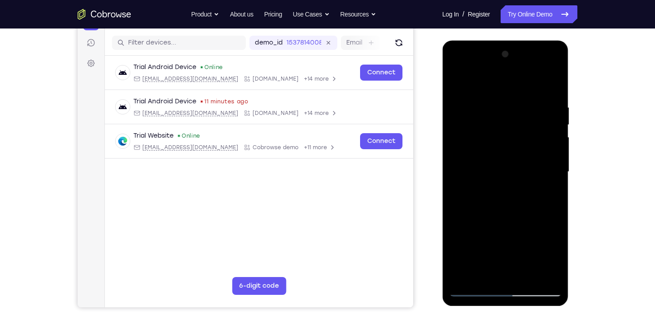
click at [544, 172] on div at bounding box center [505, 172] width 112 height 250
click at [554, 165] on div at bounding box center [505, 172] width 112 height 250
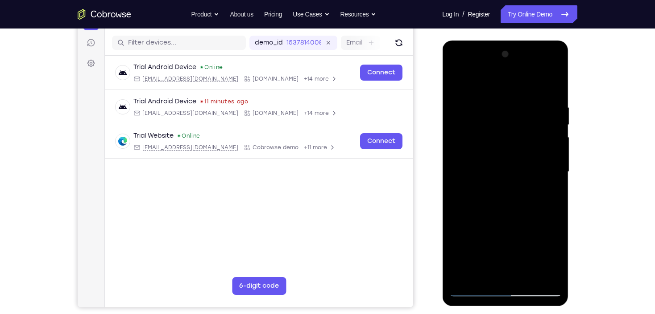
click at [554, 165] on div at bounding box center [505, 172] width 112 height 250
click at [466, 88] on div at bounding box center [505, 172] width 112 height 250
click at [457, 82] on div at bounding box center [505, 172] width 112 height 250
drag, startPoint x: 499, startPoint y: 223, endPoint x: 515, endPoint y: 83, distance: 140.4
click at [516, 87] on div at bounding box center [505, 172] width 112 height 250
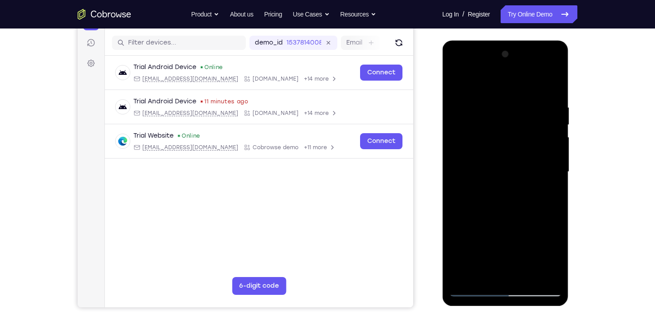
drag, startPoint x: 512, startPoint y: 204, endPoint x: 513, endPoint y: 141, distance: 63.3
click at [515, 145] on div at bounding box center [505, 172] width 112 height 250
drag, startPoint x: 509, startPoint y: 136, endPoint x: 515, endPoint y: 191, distance: 56.1
click at [515, 191] on div at bounding box center [505, 172] width 112 height 250
click at [513, 195] on div at bounding box center [505, 172] width 112 height 250
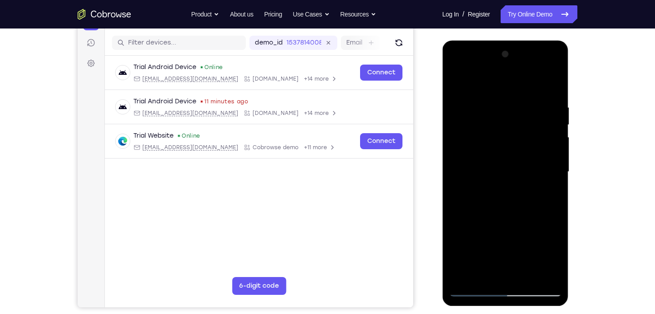
click at [553, 122] on div at bounding box center [505, 172] width 112 height 250
click at [459, 83] on div at bounding box center [505, 172] width 112 height 250
click at [476, 193] on div at bounding box center [505, 172] width 112 height 250
click at [460, 80] on div at bounding box center [505, 172] width 112 height 250
click at [505, 175] on div at bounding box center [505, 172] width 112 height 250
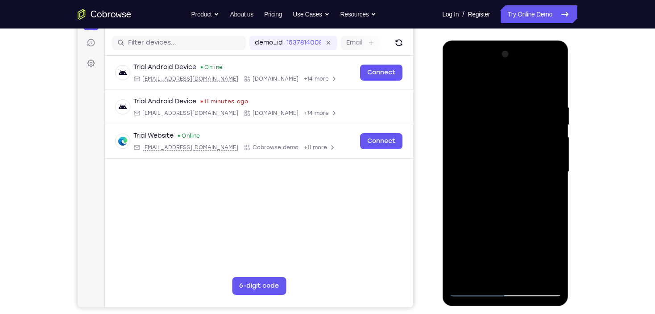
drag, startPoint x: 503, startPoint y: 127, endPoint x: 516, endPoint y: 179, distance: 53.9
click at [516, 179] on div at bounding box center [505, 172] width 112 height 250
click at [470, 277] on div at bounding box center [505, 172] width 112 height 250
drag, startPoint x: 497, startPoint y: 87, endPoint x: 536, endPoint y: 272, distance: 188.8
click at [536, 272] on div at bounding box center [505, 172] width 112 height 250
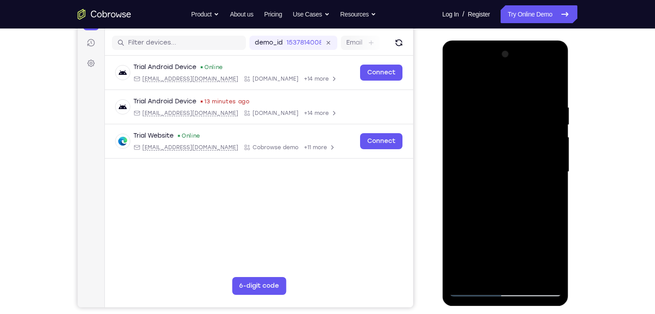
click at [556, 216] on div at bounding box center [505, 172] width 112 height 250
click at [556, 215] on div at bounding box center [505, 172] width 112 height 250
click at [527, 280] on div at bounding box center [505, 172] width 112 height 250
click at [510, 95] on div at bounding box center [505, 172] width 112 height 250
click at [467, 93] on div at bounding box center [505, 172] width 112 height 250
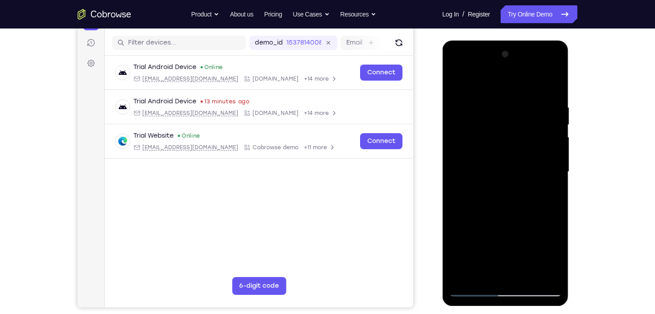
click at [455, 80] on div at bounding box center [505, 172] width 112 height 250
drag, startPoint x: 511, startPoint y: 90, endPoint x: 503, endPoint y: 244, distance: 154.1
click at [503, 244] on div at bounding box center [505, 172] width 112 height 250
drag, startPoint x: 512, startPoint y: 239, endPoint x: 513, endPoint y: 169, distance: 70.9
click at [513, 169] on div at bounding box center [505, 172] width 112 height 250
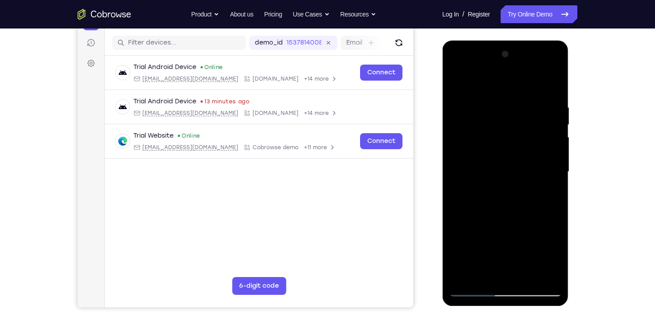
click at [457, 158] on div at bounding box center [505, 172] width 112 height 250
drag, startPoint x: 480, startPoint y: 117, endPoint x: 500, endPoint y: 208, distance: 92.7
click at [500, 208] on div at bounding box center [505, 172] width 112 height 250
drag, startPoint x: 467, startPoint y: 112, endPoint x: 484, endPoint y: 188, distance: 78.0
click at [486, 189] on div at bounding box center [505, 172] width 112 height 250
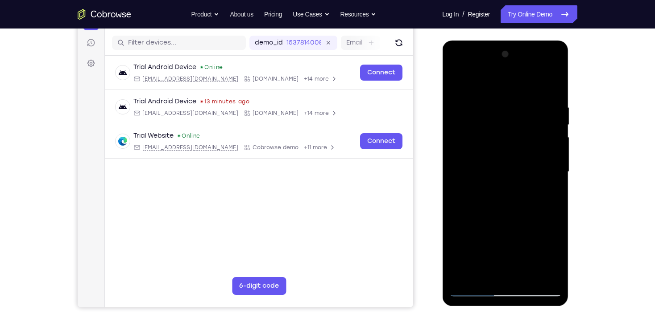
click at [456, 129] on div at bounding box center [505, 172] width 112 height 250
click at [482, 87] on div at bounding box center [505, 172] width 112 height 250
drag, startPoint x: 508, startPoint y: 239, endPoint x: 495, endPoint y: 145, distance: 94.5
click at [495, 145] on div at bounding box center [505, 172] width 112 height 250
click at [465, 141] on div at bounding box center [505, 172] width 112 height 250
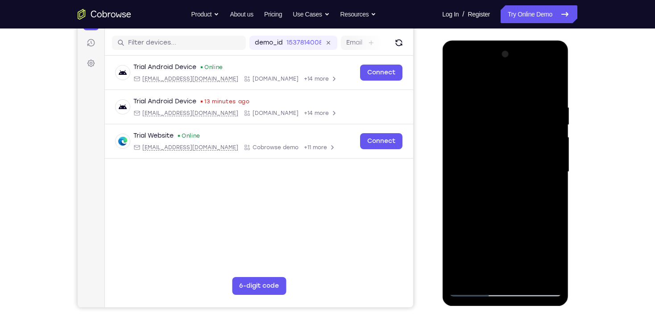
click at [484, 275] on div at bounding box center [505, 172] width 112 height 250
click at [479, 82] on div at bounding box center [505, 172] width 112 height 250
click at [491, 97] on div at bounding box center [505, 172] width 112 height 250
drag, startPoint x: 487, startPoint y: 100, endPoint x: 499, endPoint y: 175, distance: 75.8
click at [499, 175] on div at bounding box center [505, 172] width 112 height 250
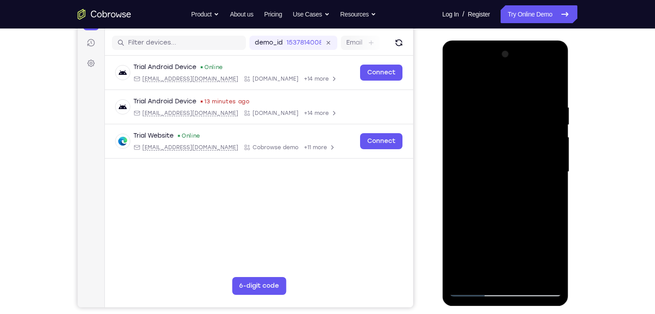
click at [516, 112] on div at bounding box center [505, 172] width 112 height 250
click at [457, 79] on div at bounding box center [505, 172] width 112 height 250
drag, startPoint x: 497, startPoint y: 165, endPoint x: 500, endPoint y: 120, distance: 44.7
click at [500, 120] on div at bounding box center [505, 172] width 112 height 250
drag, startPoint x: 503, startPoint y: 160, endPoint x: 501, endPoint y: 120, distance: 39.7
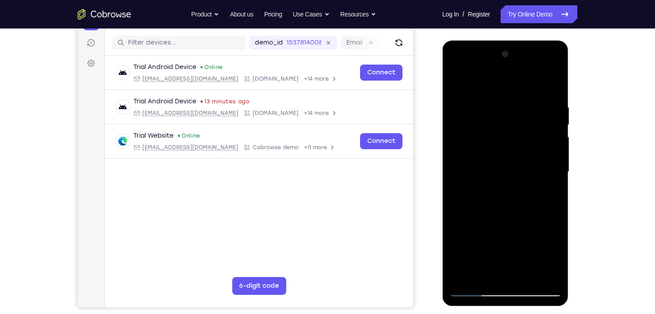
click at [501, 122] on div at bounding box center [505, 172] width 112 height 250
click at [498, 143] on div at bounding box center [505, 172] width 112 height 250
drag, startPoint x: 494, startPoint y: 113, endPoint x: 503, endPoint y: 168, distance: 56.2
click at [503, 169] on div at bounding box center [505, 172] width 112 height 250
click at [454, 83] on div at bounding box center [505, 172] width 112 height 250
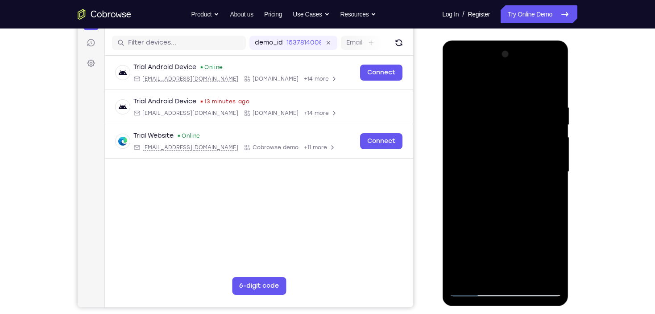
click at [505, 102] on div at bounding box center [505, 172] width 112 height 250
drag, startPoint x: 512, startPoint y: 145, endPoint x: 529, endPoint y: 94, distance: 54.1
click at [529, 94] on div at bounding box center [505, 172] width 112 height 250
drag, startPoint x: 512, startPoint y: 232, endPoint x: 524, endPoint y: 141, distance: 91.7
click at [524, 141] on div at bounding box center [505, 172] width 112 height 250
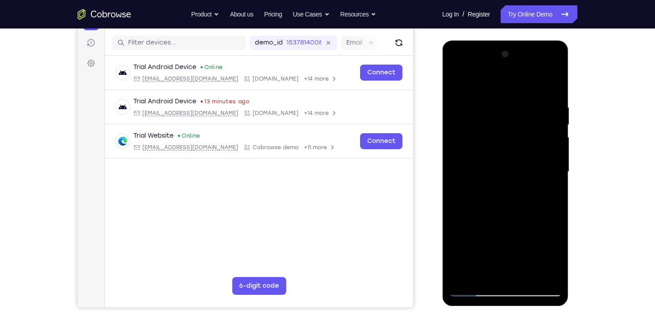
drag, startPoint x: 515, startPoint y: 163, endPoint x: 522, endPoint y: 99, distance: 63.7
click at [522, 99] on div at bounding box center [505, 172] width 112 height 250
drag, startPoint x: 524, startPoint y: 229, endPoint x: 519, endPoint y: 109, distance: 119.6
click at [520, 111] on div at bounding box center [505, 172] width 112 height 250
drag, startPoint x: 522, startPoint y: 194, endPoint x: 523, endPoint y: 129, distance: 65.6
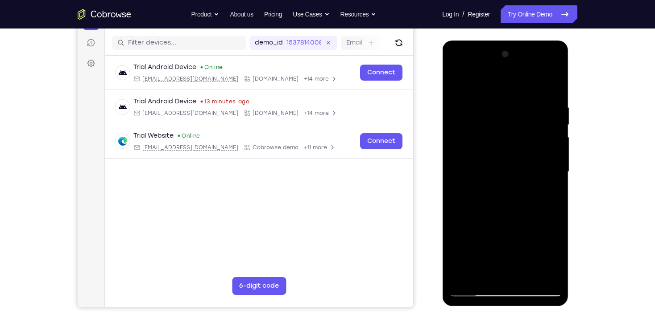
click at [524, 132] on div at bounding box center [505, 172] width 112 height 250
drag, startPoint x: 511, startPoint y: 157, endPoint x: 515, endPoint y: 97, distance: 60.4
click at [515, 97] on div at bounding box center [505, 172] width 112 height 250
drag, startPoint x: 515, startPoint y: 223, endPoint x: 514, endPoint y: 125, distance: 98.1
click at [514, 126] on div at bounding box center [505, 172] width 112 height 250
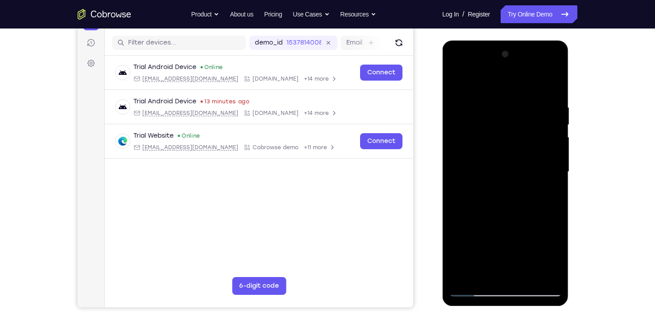
drag, startPoint x: 506, startPoint y: 219, endPoint x: 512, endPoint y: 123, distance: 96.0
click at [512, 123] on div at bounding box center [505, 172] width 112 height 250
drag, startPoint x: 507, startPoint y: 183, endPoint x: 511, endPoint y: 128, distance: 55.0
click at [511, 129] on div at bounding box center [505, 172] width 112 height 250
drag, startPoint x: 507, startPoint y: 143, endPoint x: 506, endPoint y: 100, distance: 42.8
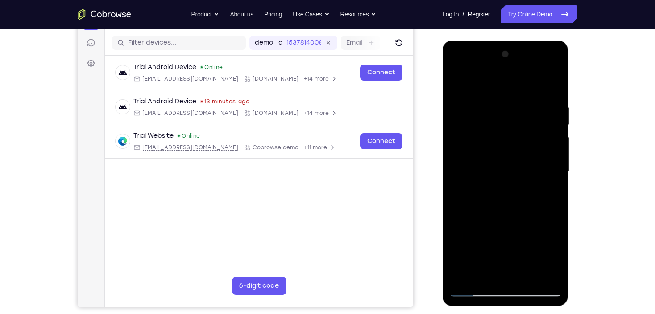
click at [507, 109] on div at bounding box center [505, 172] width 112 height 250
drag, startPoint x: 500, startPoint y: 210, endPoint x: 503, endPoint y: 120, distance: 89.7
click at [503, 126] on div at bounding box center [505, 172] width 112 height 250
drag, startPoint x: 511, startPoint y: 244, endPoint x: 510, endPoint y: 132, distance: 112.4
click at [510, 132] on div at bounding box center [505, 172] width 112 height 250
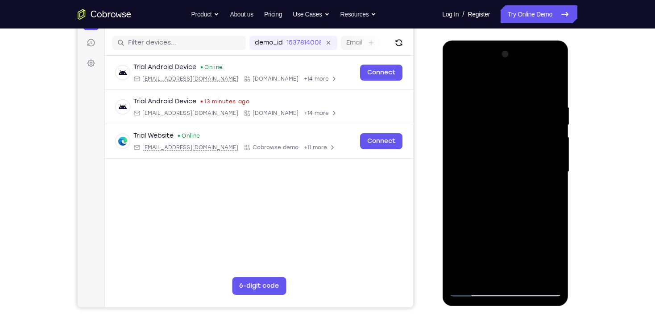
drag, startPoint x: 504, startPoint y: 183, endPoint x: 506, endPoint y: 114, distance: 69.1
click at [506, 115] on div at bounding box center [505, 172] width 112 height 250
drag, startPoint x: 510, startPoint y: 207, endPoint x: 510, endPoint y: 107, distance: 99.4
click at [510, 107] on div at bounding box center [505, 172] width 112 height 250
drag, startPoint x: 510, startPoint y: 223, endPoint x: 515, endPoint y: 124, distance: 99.6
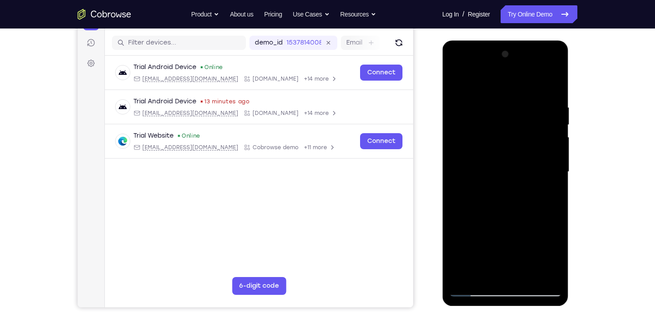
click at [515, 124] on div at bounding box center [505, 172] width 112 height 250
drag, startPoint x: 522, startPoint y: 221, endPoint x: 520, endPoint y: 107, distance: 113.7
click at [519, 112] on div at bounding box center [505, 172] width 112 height 250
drag, startPoint x: 515, startPoint y: 226, endPoint x: 512, endPoint y: 109, distance: 116.4
click at [512, 111] on div at bounding box center [505, 172] width 112 height 250
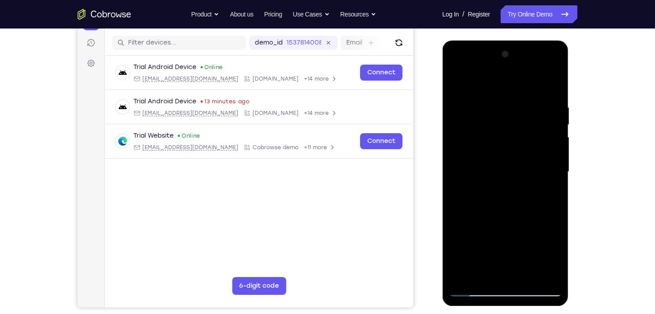
drag, startPoint x: 504, startPoint y: 213, endPoint x: 503, endPoint y: 107, distance: 105.2
click at [503, 107] on div at bounding box center [505, 172] width 112 height 250
drag, startPoint x: 513, startPoint y: 211, endPoint x: 507, endPoint y: 99, distance: 113.0
click at [507, 104] on div at bounding box center [505, 172] width 112 height 250
drag, startPoint x: 512, startPoint y: 224, endPoint x: 508, endPoint y: 125, distance: 98.6
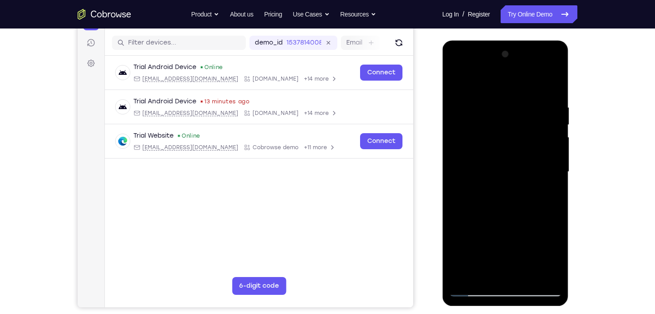
click at [508, 127] on div at bounding box center [505, 172] width 112 height 250
drag, startPoint x: 511, startPoint y: 229, endPoint x: 500, endPoint y: 136, distance: 93.9
click at [501, 141] on div at bounding box center [505, 172] width 112 height 250
drag, startPoint x: 504, startPoint y: 219, endPoint x: 512, endPoint y: 148, distance: 71.3
click at [512, 148] on div at bounding box center [505, 172] width 112 height 250
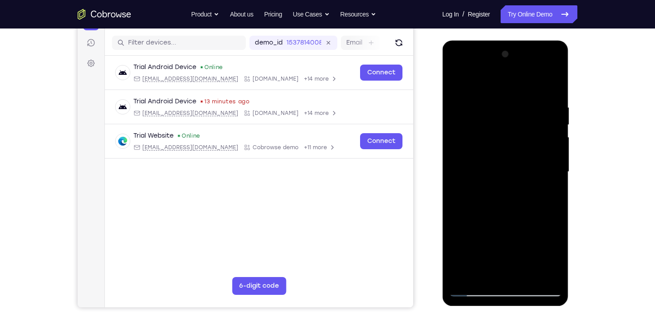
drag, startPoint x: 507, startPoint y: 200, endPoint x: 495, endPoint y: 112, distance: 89.0
click at [495, 112] on div at bounding box center [505, 172] width 112 height 250
drag, startPoint x: 491, startPoint y: 184, endPoint x: 494, endPoint y: 83, distance: 100.3
click at [494, 84] on div at bounding box center [505, 172] width 112 height 250
drag, startPoint x: 479, startPoint y: 225, endPoint x: 488, endPoint y: 132, distance: 93.2
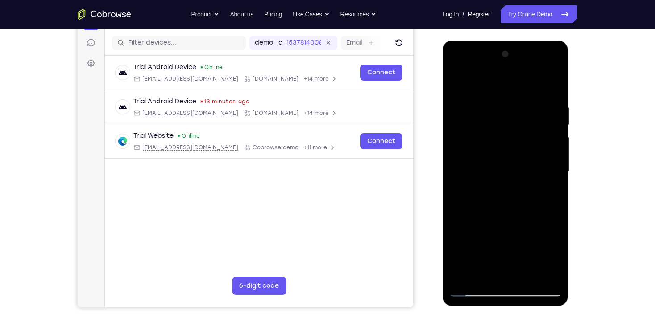
click at [488, 133] on div at bounding box center [505, 172] width 112 height 250
drag, startPoint x: 494, startPoint y: 227, endPoint x: 506, endPoint y: 115, distance: 112.9
click at [506, 115] on div at bounding box center [505, 172] width 112 height 250
drag
click at [520, 152] on div at bounding box center [505, 172] width 112 height 250
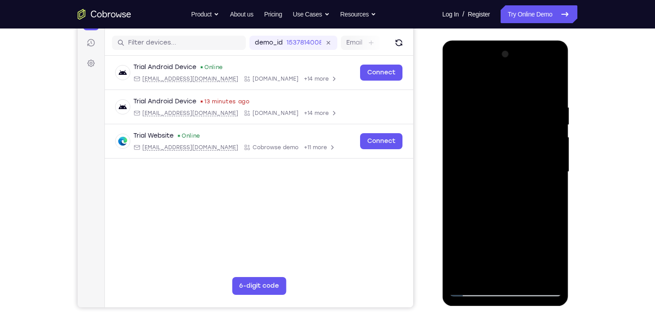
click at [487, 89] on div at bounding box center [505, 172] width 112 height 250
click at [539, 91] on div at bounding box center [505, 172] width 112 height 250
click at [538, 78] on div at bounding box center [505, 172] width 112 height 250
click at [531, 123] on div at bounding box center [505, 172] width 112 height 250
click at [534, 121] on div at bounding box center [505, 172] width 112 height 250
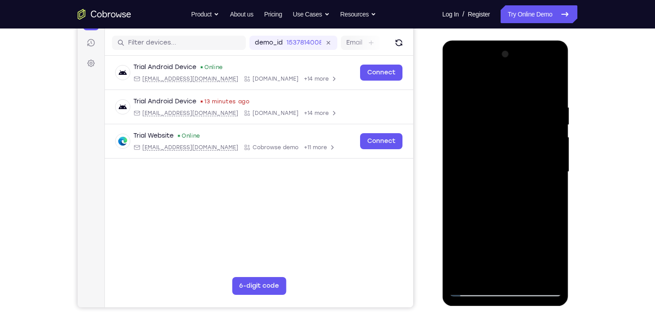
click at [525, 91] on div at bounding box center [505, 172] width 112 height 250
click at [542, 84] on div at bounding box center [505, 172] width 112 height 250
click at [519, 70] on div at bounding box center [505, 172] width 112 height 250
click at [499, 123] on div at bounding box center [505, 172] width 112 height 250
click at [519, 149] on div at bounding box center [505, 172] width 112 height 250
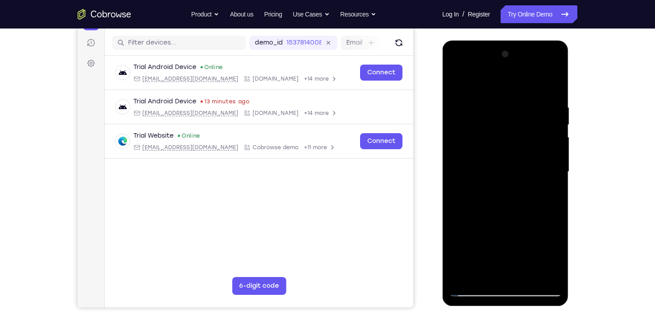
click at [523, 80] on div at bounding box center [505, 172] width 112 height 250
click at [504, 124] on div at bounding box center [505, 172] width 112 height 250
click at [502, 195] on div at bounding box center [505, 172] width 112 height 250
click at [557, 144] on div at bounding box center [505, 172] width 112 height 250
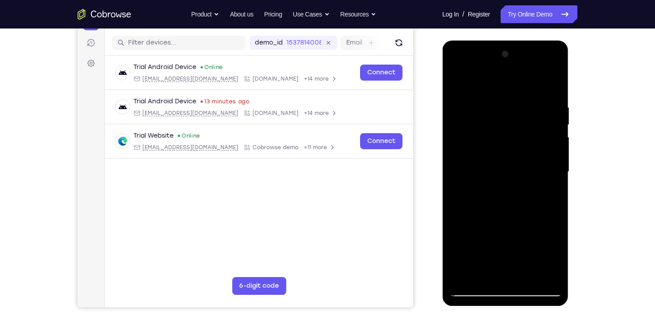
click at [557, 144] on div at bounding box center [505, 172] width 112 height 250
click at [455, 81] on div at bounding box center [505, 172] width 112 height 250
click at [541, 65] on div at bounding box center [505, 172] width 112 height 250
click at [561, 41] on html "Online web based iOS Simulators and Android Emulators. Run iPhone, iPad, Mobile…" at bounding box center [505, 175] width 127 height 268
click at [535, 41] on html "Online web based iOS Simulators and Android Emulators. Run iPhone, iPad, Mobile…" at bounding box center [505, 175] width 127 height 268
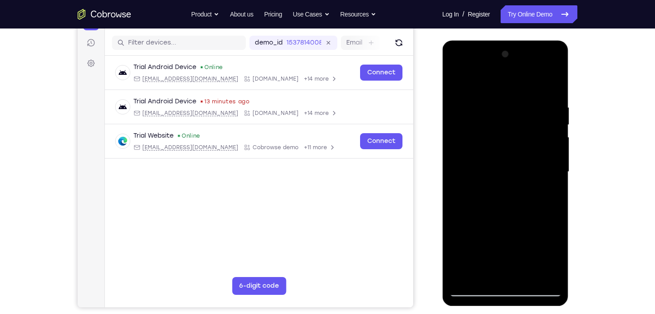
click at [525, 41] on html "Online web based iOS Simulators and Android Emulators. Run iPhone, iPad, Mobile…" at bounding box center [505, 175] width 127 height 268
click at [467, 237] on div at bounding box center [505, 172] width 112 height 250
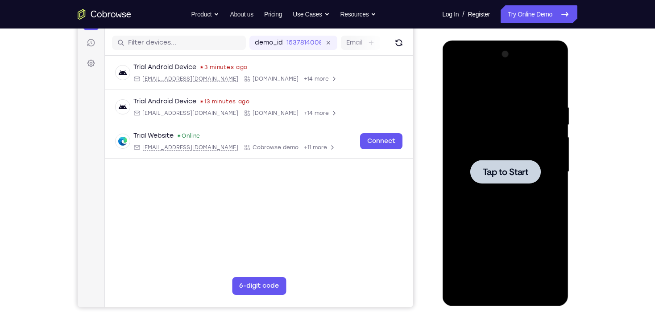
click at [478, 171] on div at bounding box center [505, 172] width 70 height 24
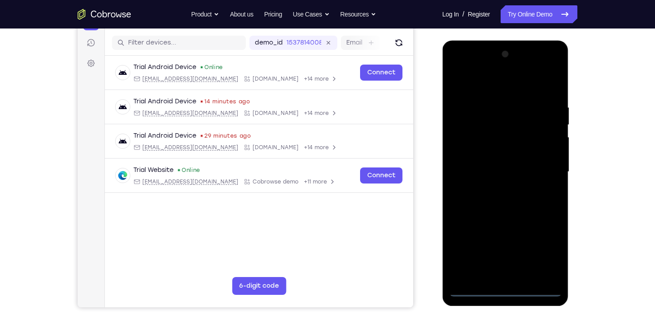
click at [507, 291] on div at bounding box center [505, 172] width 112 height 250
click at [543, 251] on div at bounding box center [505, 172] width 112 height 250
click at [490, 87] on div at bounding box center [505, 172] width 112 height 250
click at [548, 169] on div at bounding box center [505, 172] width 112 height 250
click at [494, 190] on div at bounding box center [505, 172] width 112 height 250
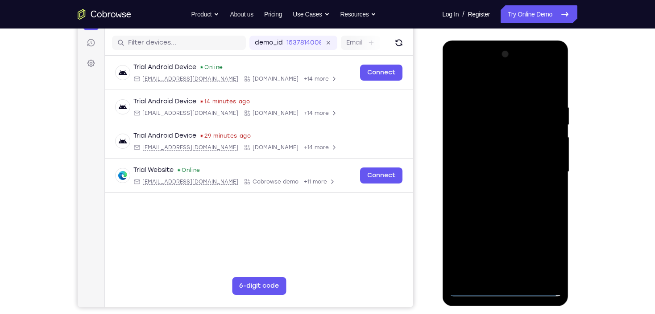
click at [496, 159] on div at bounding box center [505, 172] width 112 height 250
click at [497, 154] on div at bounding box center [505, 172] width 112 height 250
click at [503, 169] on div at bounding box center [505, 172] width 112 height 250
click at [502, 198] on div at bounding box center [505, 172] width 112 height 250
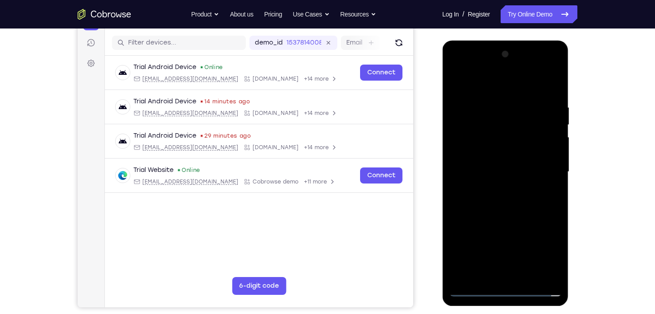
click at [502, 198] on div at bounding box center [505, 172] width 112 height 250
click at [504, 198] on div at bounding box center [505, 172] width 112 height 250
click at [502, 195] on div at bounding box center [505, 172] width 112 height 250
click at [511, 209] on div at bounding box center [505, 172] width 112 height 250
click at [528, 276] on div at bounding box center [505, 172] width 112 height 250
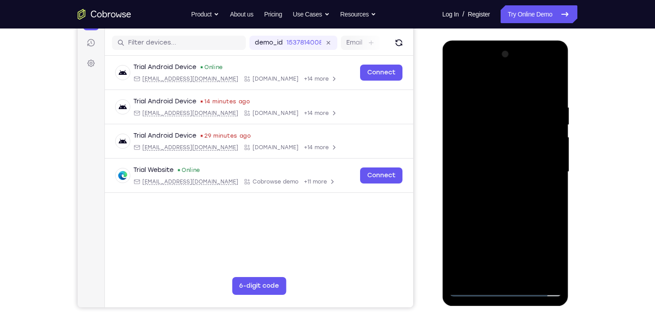
click at [505, 223] on div at bounding box center [505, 172] width 112 height 250
click at [501, 95] on div at bounding box center [505, 172] width 112 height 250
click at [558, 141] on div at bounding box center [505, 172] width 112 height 250
click at [455, 82] on div at bounding box center [505, 172] width 112 height 250
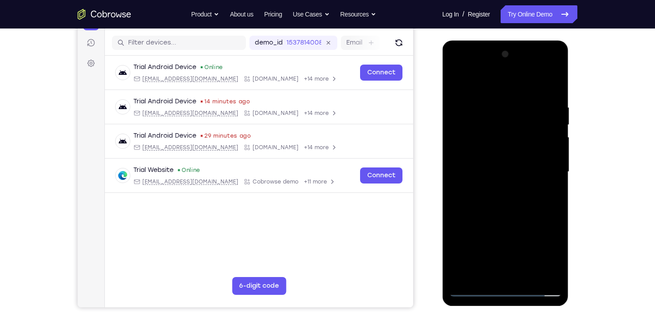
click at [492, 93] on div at bounding box center [505, 172] width 112 height 250
click at [462, 85] on div at bounding box center [505, 172] width 112 height 250
click at [542, 184] on div at bounding box center [505, 172] width 112 height 250
drag, startPoint x: 498, startPoint y: 228, endPoint x: 503, endPoint y: 139, distance: 89.3
click at [503, 139] on div at bounding box center [505, 172] width 112 height 250
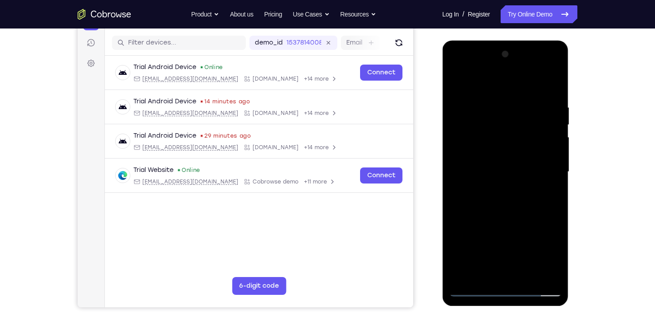
drag, startPoint x: 496, startPoint y: 202, endPoint x: 499, endPoint y: 130, distance: 71.8
click at [499, 131] on div at bounding box center [505, 172] width 112 height 250
drag, startPoint x: 493, startPoint y: 220, endPoint x: 488, endPoint y: 140, distance: 79.9
click at [494, 145] on div at bounding box center [505, 172] width 112 height 250
click at [474, 107] on div at bounding box center [505, 172] width 112 height 250
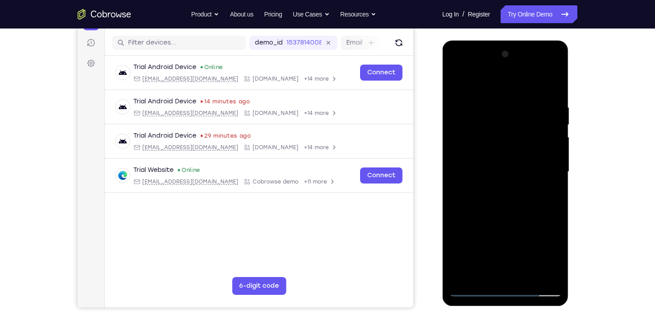
drag, startPoint x: 495, startPoint y: 118, endPoint x: 498, endPoint y: 176, distance: 58.0
click at [498, 176] on div at bounding box center [505, 172] width 112 height 250
click at [474, 137] on div at bounding box center [505, 172] width 112 height 250
click at [540, 214] on div at bounding box center [505, 172] width 112 height 250
click at [453, 79] on div at bounding box center [505, 172] width 112 height 250
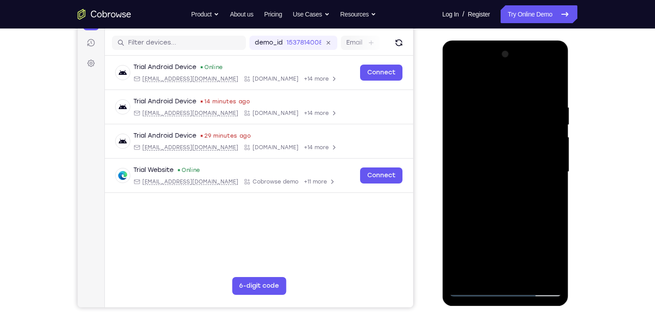
drag, startPoint x: 529, startPoint y: 231, endPoint x: 524, endPoint y: 127, distance: 104.0
click at [524, 127] on div at bounding box center [505, 172] width 112 height 250
click at [478, 170] on div at bounding box center [505, 172] width 112 height 250
drag, startPoint x: 481, startPoint y: 145, endPoint x: 483, endPoint y: 201, distance: 55.8
click at [483, 201] on div at bounding box center [505, 172] width 112 height 250
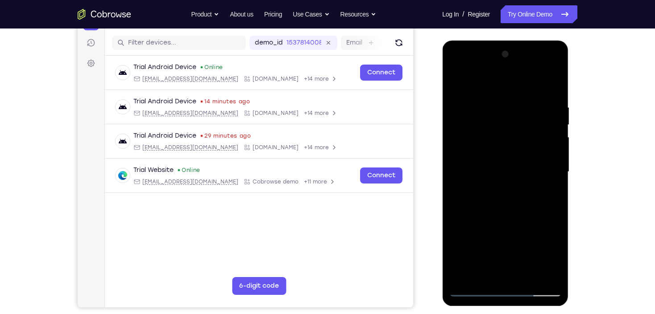
drag, startPoint x: 488, startPoint y: 189, endPoint x: 513, endPoint y: 96, distance: 96.6
click at [513, 96] on div at bounding box center [505, 172] width 112 height 250
click at [547, 225] on div at bounding box center [505, 172] width 112 height 250
drag, startPoint x: 533, startPoint y: 125, endPoint x: 524, endPoint y: 238, distance: 113.2
click at [524, 238] on div at bounding box center [505, 172] width 112 height 250
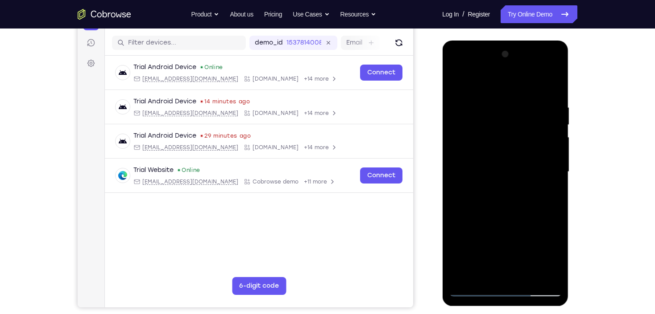
click at [457, 78] on div at bounding box center [505, 172] width 112 height 250
click at [490, 247] on div at bounding box center [505, 172] width 112 height 250
click at [552, 173] on div at bounding box center [505, 172] width 112 height 250
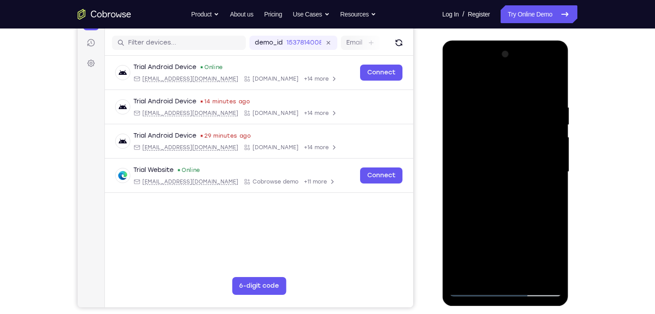
click at [455, 169] on div at bounding box center [505, 172] width 112 height 250
click at [554, 174] on div at bounding box center [505, 172] width 112 height 250
click at [474, 97] on div at bounding box center [505, 172] width 112 height 250
click at [457, 86] on div at bounding box center [505, 172] width 112 height 250
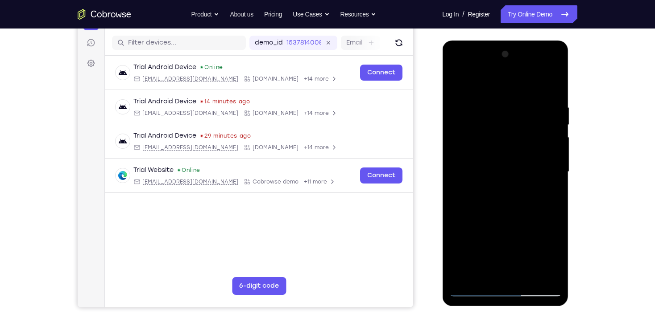
click at [479, 94] on div at bounding box center [505, 172] width 112 height 250
drag, startPoint x: 509, startPoint y: 209, endPoint x: 514, endPoint y: 96, distance: 112.9
click at [513, 97] on div at bounding box center [505, 172] width 112 height 250
drag, startPoint x: 520, startPoint y: 198, endPoint x: 521, endPoint y: 106, distance: 92.3
click at [521, 106] on div at bounding box center [505, 172] width 112 height 250
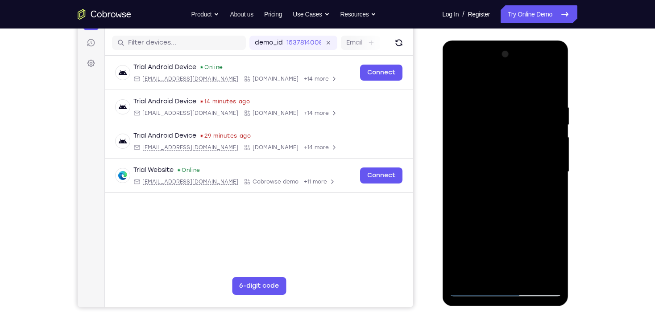
drag, startPoint x: 504, startPoint y: 163, endPoint x: 505, endPoint y: 122, distance: 41.5
click at [505, 123] on div at bounding box center [505, 172] width 112 height 250
click at [510, 172] on div at bounding box center [505, 172] width 112 height 250
drag, startPoint x: 495, startPoint y: 128, endPoint x: 503, endPoint y: 191, distance: 62.9
click at [503, 191] on div at bounding box center [505, 172] width 112 height 250
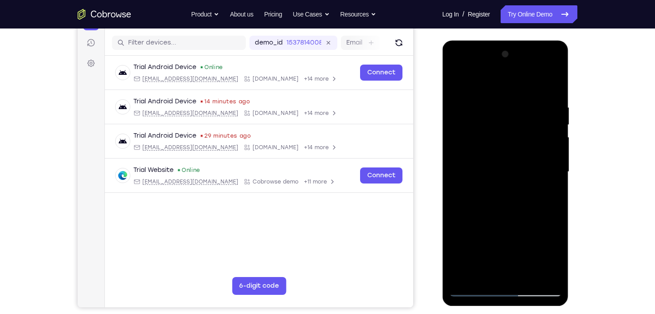
drag, startPoint x: 524, startPoint y: 109, endPoint x: 540, endPoint y: 167, distance: 59.6
click at [539, 167] on div at bounding box center [505, 172] width 112 height 250
click at [560, 175] on div at bounding box center [505, 172] width 112 height 250
click at [559, 174] on div at bounding box center [505, 172] width 112 height 250
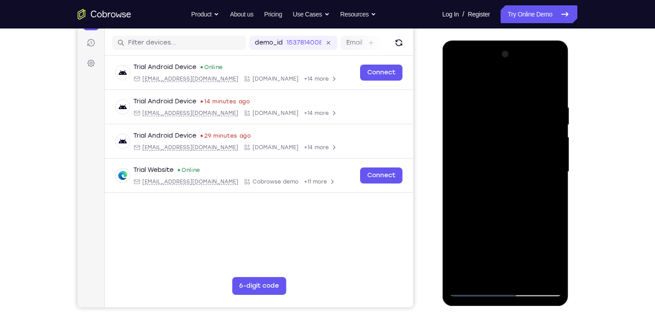
click at [558, 174] on div at bounding box center [505, 172] width 112 height 250
click at [456, 78] on div at bounding box center [505, 172] width 112 height 250
click at [476, 292] on div at bounding box center [505, 172] width 112 height 250
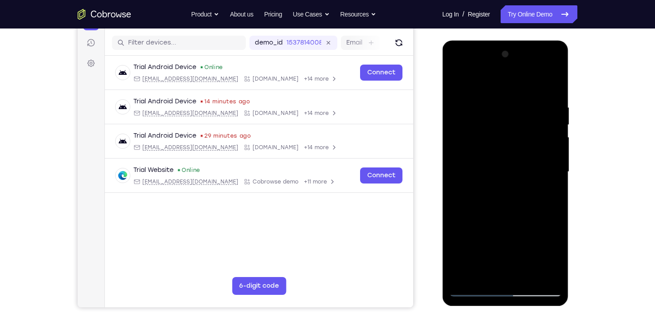
click at [461, 135] on div at bounding box center [505, 172] width 112 height 250
click at [454, 81] on div at bounding box center [505, 172] width 112 height 250
click at [507, 115] on div at bounding box center [505, 172] width 112 height 250
drag, startPoint x: 500, startPoint y: 163, endPoint x: 501, endPoint y: 122, distance: 41.0
click at [501, 123] on div at bounding box center [505, 172] width 112 height 250
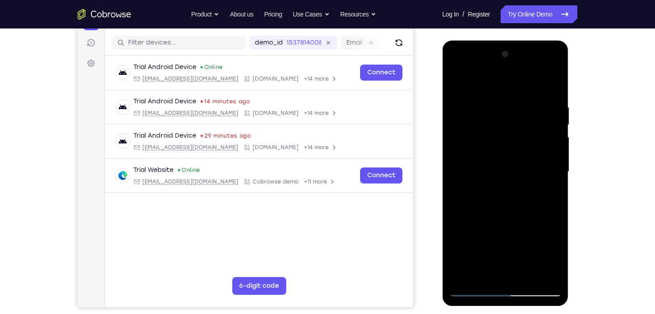
click at [526, 280] on div at bounding box center [505, 172] width 112 height 250
click at [472, 289] on div at bounding box center [505, 172] width 112 height 250
click at [550, 278] on div at bounding box center [505, 172] width 112 height 250
click at [527, 276] on div at bounding box center [505, 172] width 112 height 250
click at [502, 18] on link "Try Online Demo" at bounding box center [538, 14] width 77 height 18
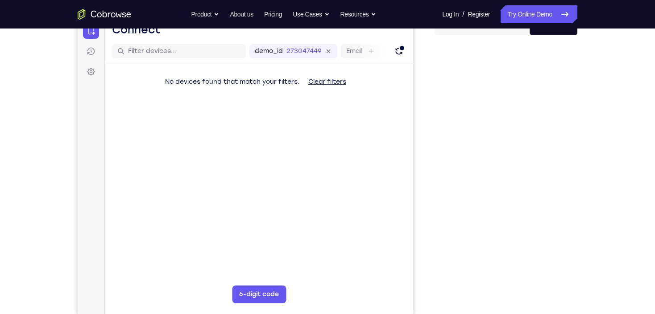
scroll to position [107, 0]
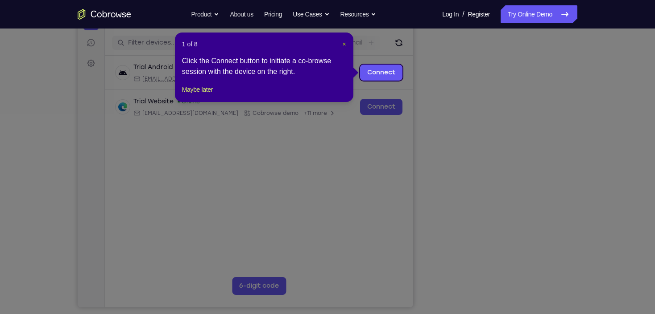
click at [342, 44] on span "×" at bounding box center [344, 44] width 4 height 7
